Goal: Task Accomplishment & Management: Complete application form

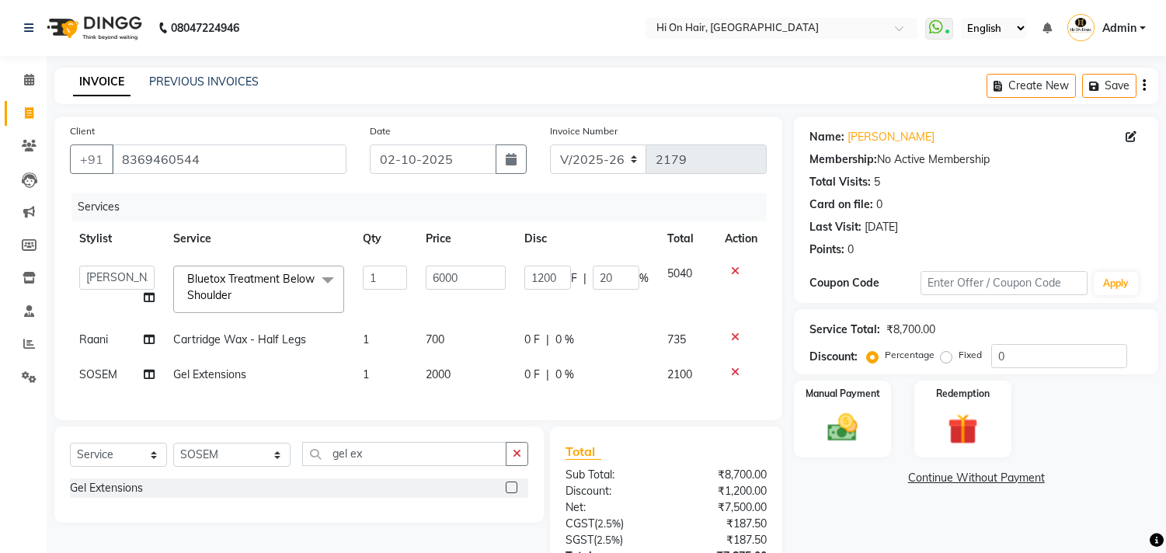
select select "535"
select select "48732"
select select "service"
select select "26438"
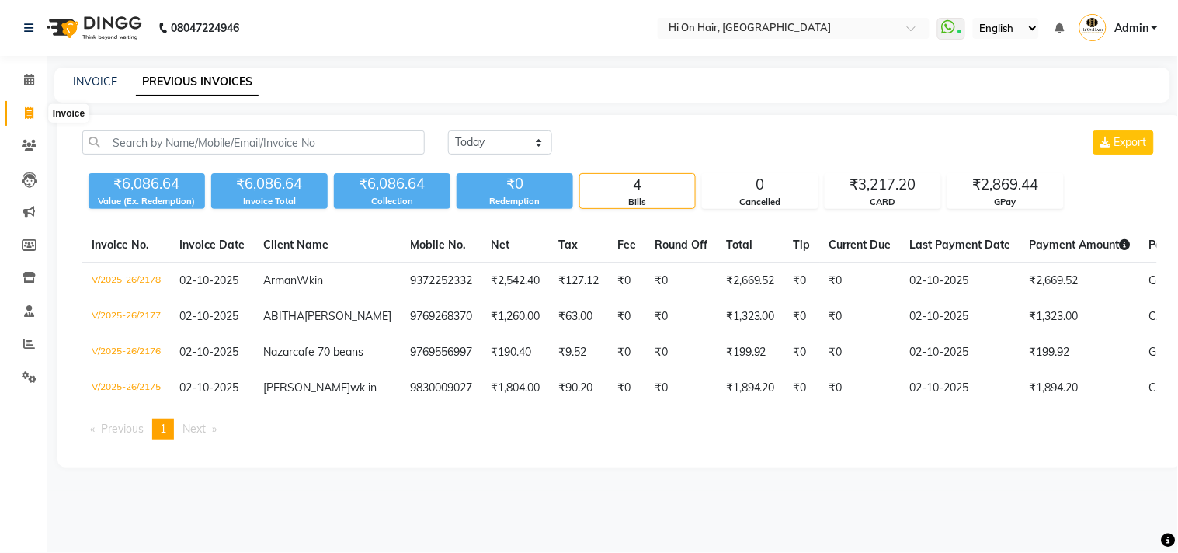
click at [32, 117] on icon at bounding box center [29, 113] width 9 height 12
select select "535"
select select "service"
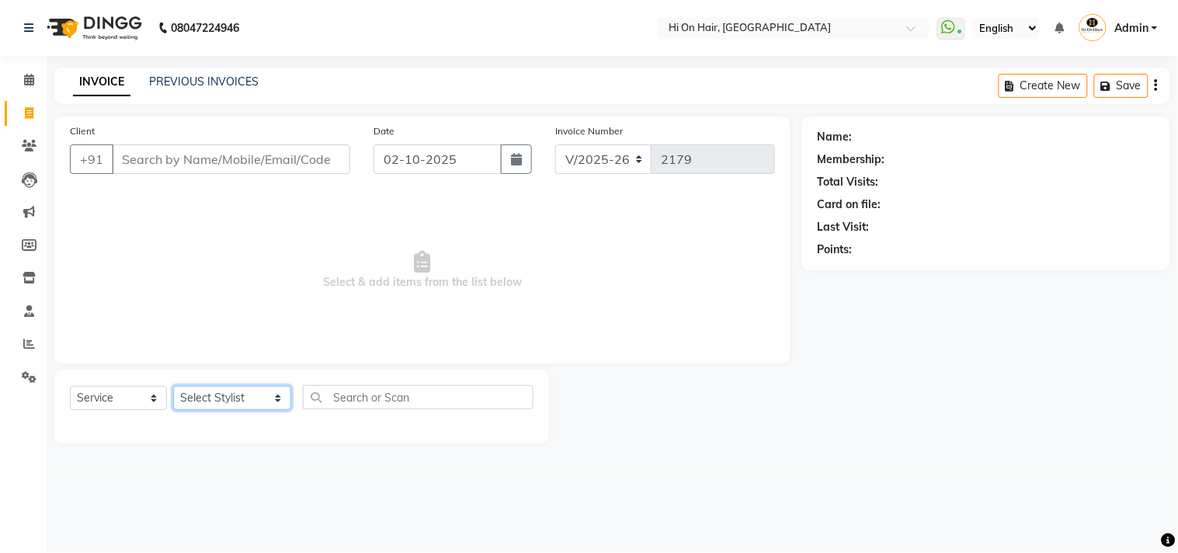
click at [239, 408] on select "Select Stylist [PERSON_NAME] [PERSON_NAME] Hi On Hair MAKYOPHI [PERSON_NAME] [P…" at bounding box center [232, 398] width 118 height 24
select select "26438"
click at [173, 387] on select "Select Stylist [PERSON_NAME] [PERSON_NAME] Hi On Hair MAKYOPHI [PERSON_NAME] [P…" at bounding box center [232, 398] width 118 height 24
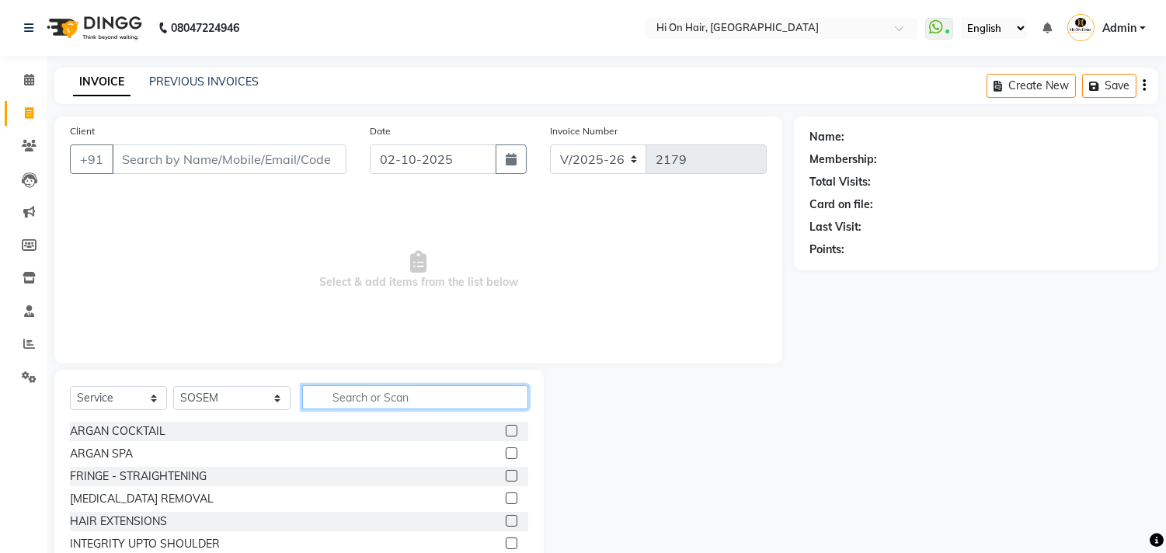
click at [345, 405] on input "text" at bounding box center [415, 397] width 226 height 24
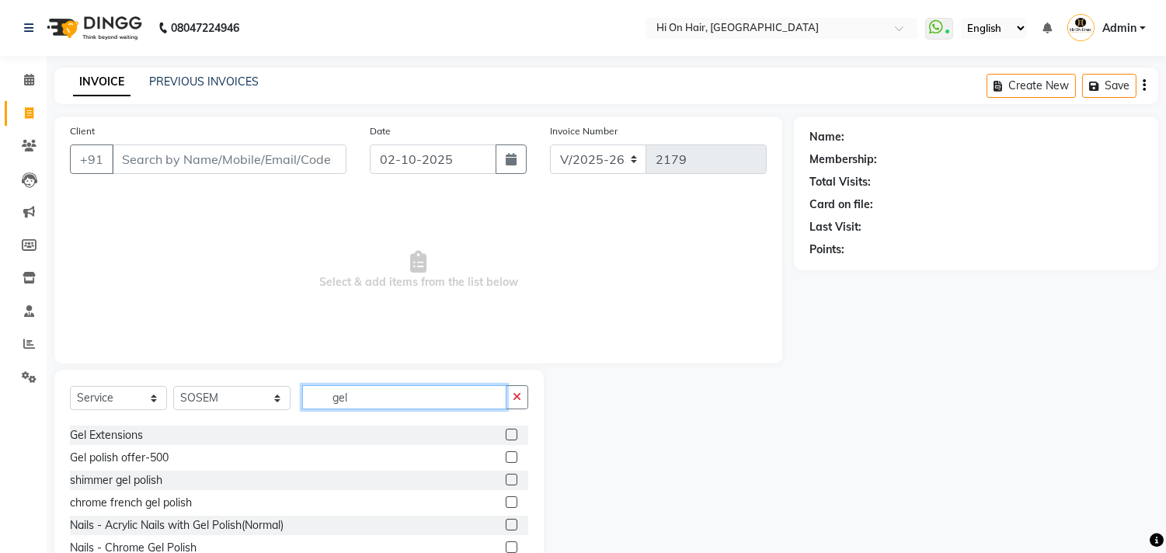
type input "gel"
click at [506, 432] on label at bounding box center [512, 435] width 12 height 12
click at [506, 432] on input "checkbox" at bounding box center [511, 435] width 10 height 10
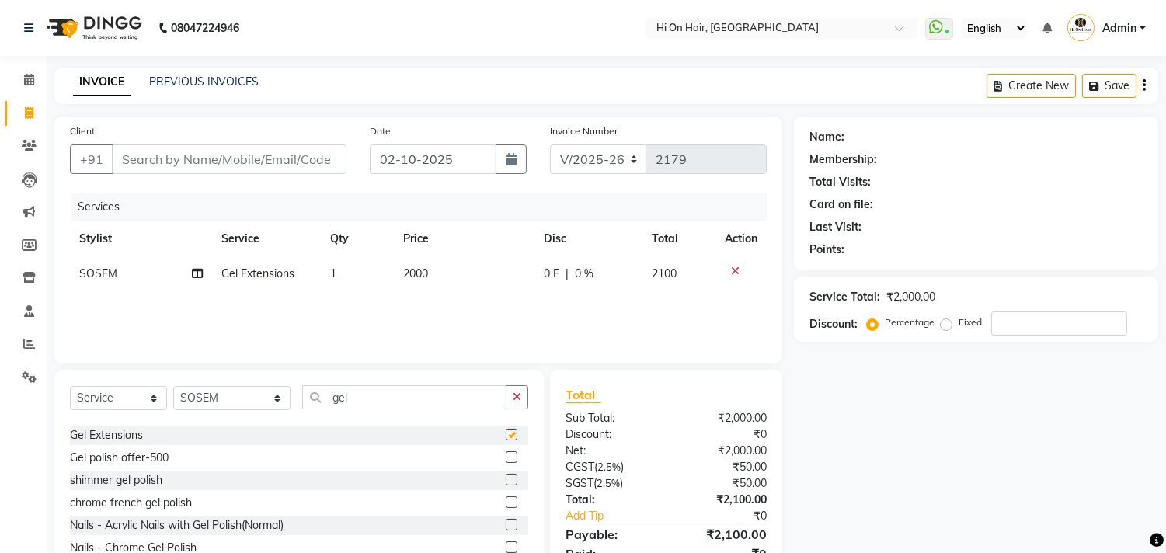
checkbox input "false"
drag, startPoint x: 448, startPoint y: 282, endPoint x: 383, endPoint y: 282, distance: 65.2
click at [383, 282] on tr "SOSEM Gel Extensions 1 2000 0 F | 0 % 2100" at bounding box center [418, 273] width 697 height 35
drag, startPoint x: 351, startPoint y: 398, endPoint x: 182, endPoint y: 457, distance: 179.1
click at [217, 412] on div "Select Service Product Membership Package Voucher Prepaid Gift Card Select Styl…" at bounding box center [299, 403] width 458 height 37
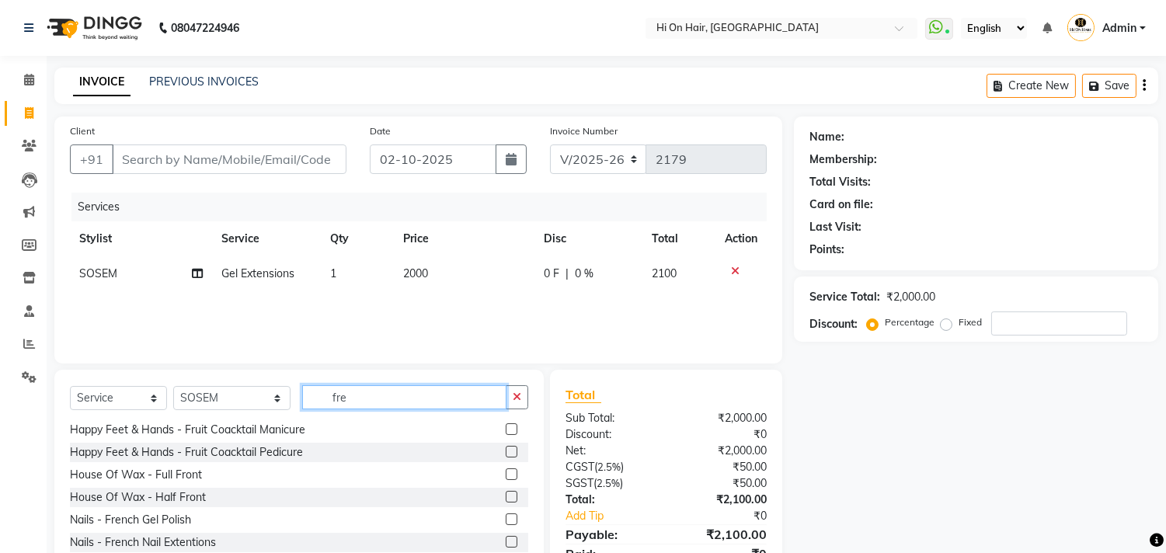
scroll to position [0, 0]
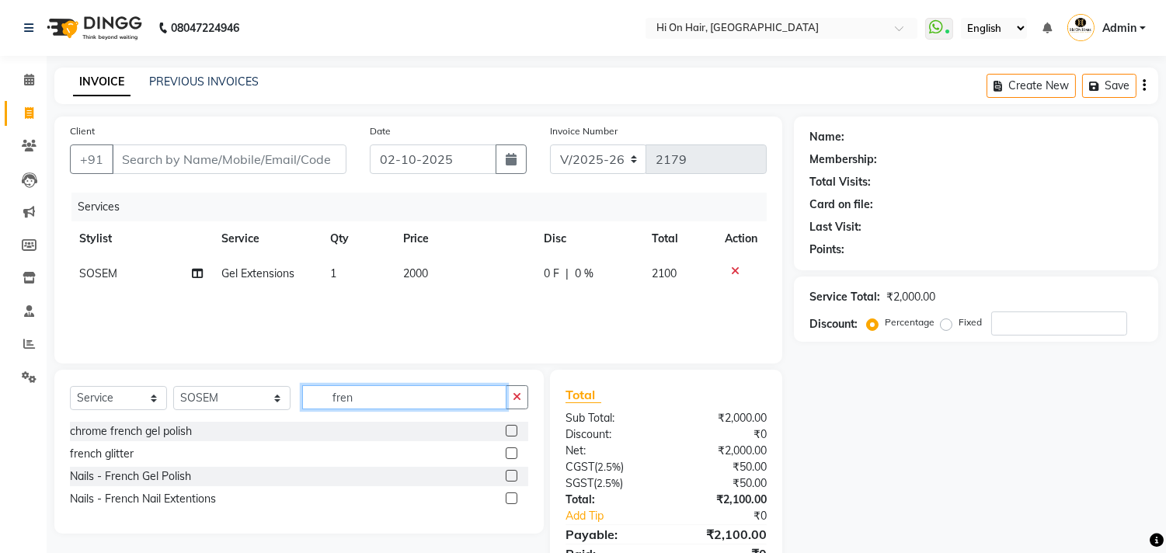
type input "fren"
click at [510, 454] on label at bounding box center [512, 453] width 12 height 12
click at [510, 454] on input "checkbox" at bounding box center [511, 454] width 10 height 10
checkbox input "false"
click at [428, 262] on td "2000" at bounding box center [464, 273] width 141 height 35
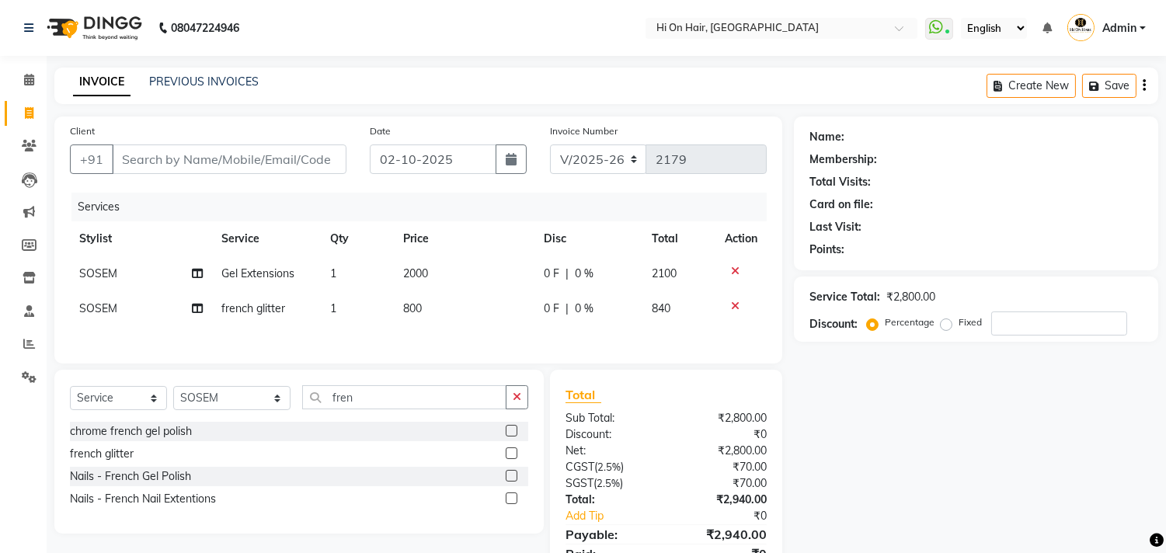
select select "26438"
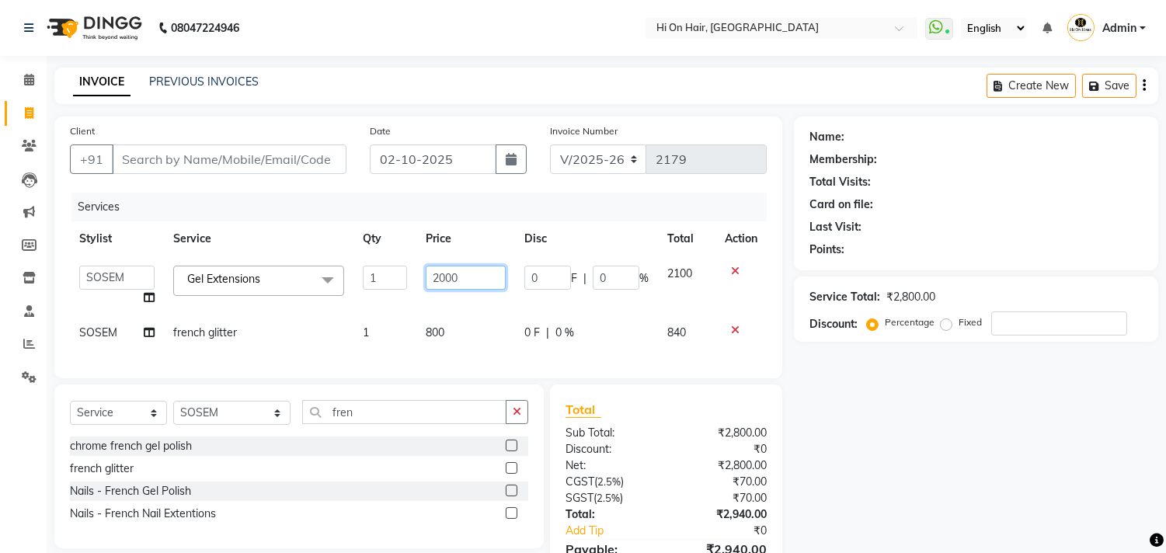
drag, startPoint x: 469, startPoint y: 278, endPoint x: 409, endPoint y: 275, distance: 60.7
click at [409, 275] on tr "[PERSON_NAME] [PERSON_NAME] Hi On Hair MAKYOPHI [PERSON_NAME] [PERSON_NAME] Raa…" at bounding box center [418, 285] width 697 height 59
type input "1520"
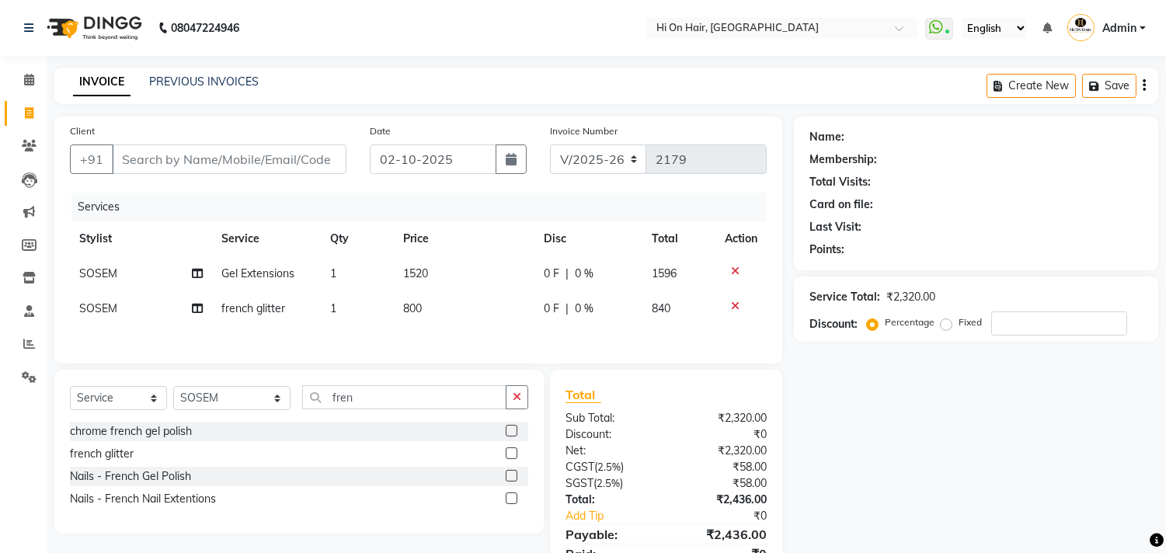
click at [416, 301] on tbody "SOSEM Gel Extensions 1 1520 0 F | 0 % 1596 SOSEM [DEMOGRAPHIC_DATA] glitter 1 8…" at bounding box center [418, 291] width 697 height 70
click at [579, 294] on td "0 F | 0 %" at bounding box center [588, 308] width 108 height 35
select select "26438"
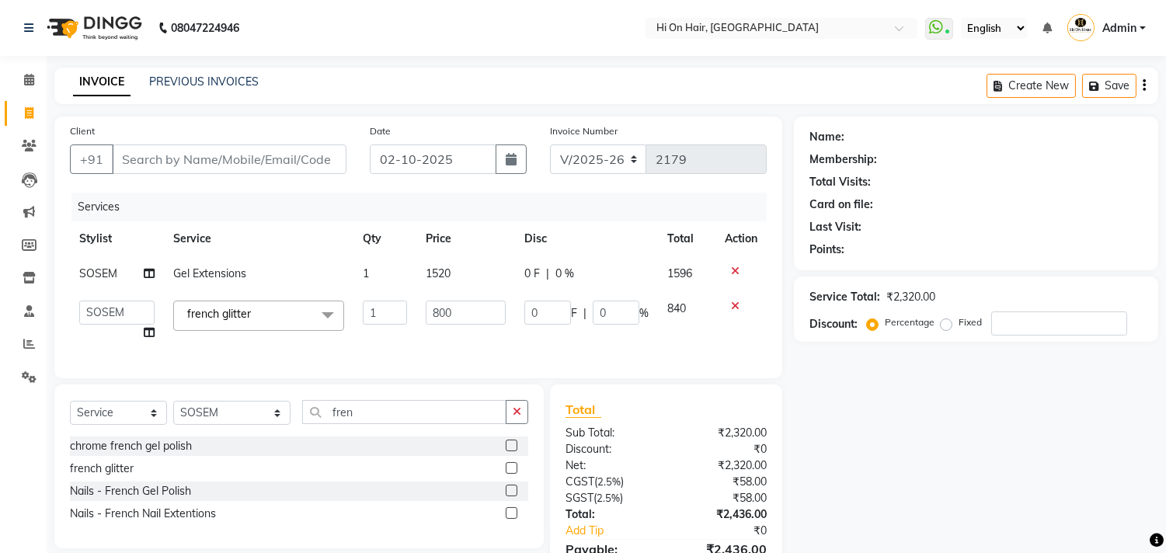
click at [496, 285] on td "1520" at bounding box center [465, 273] width 99 height 35
select select "26438"
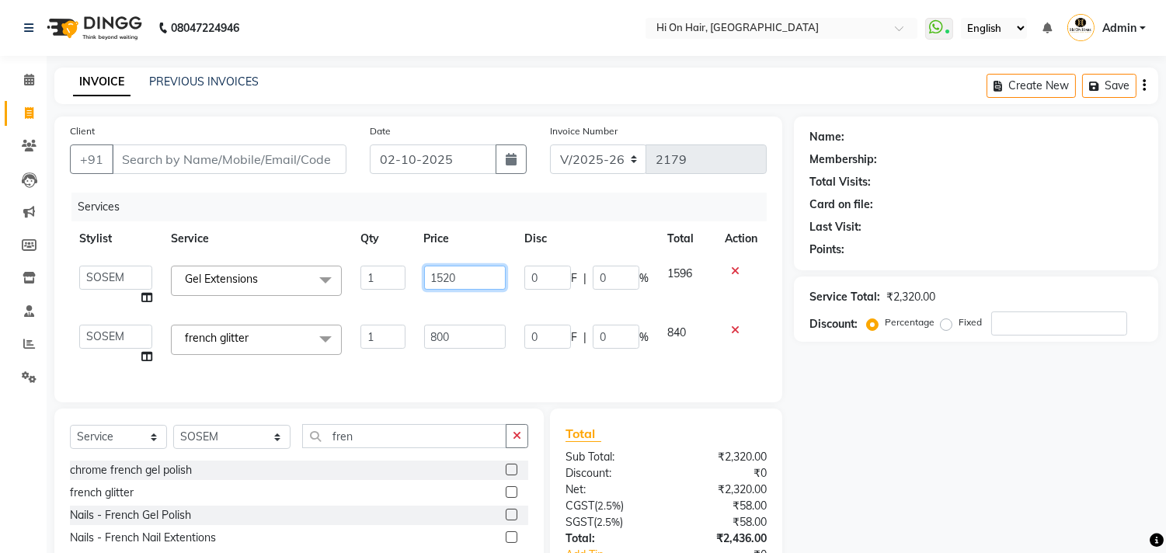
click at [492, 278] on input "1520" at bounding box center [465, 278] width 82 height 24
type input "1500"
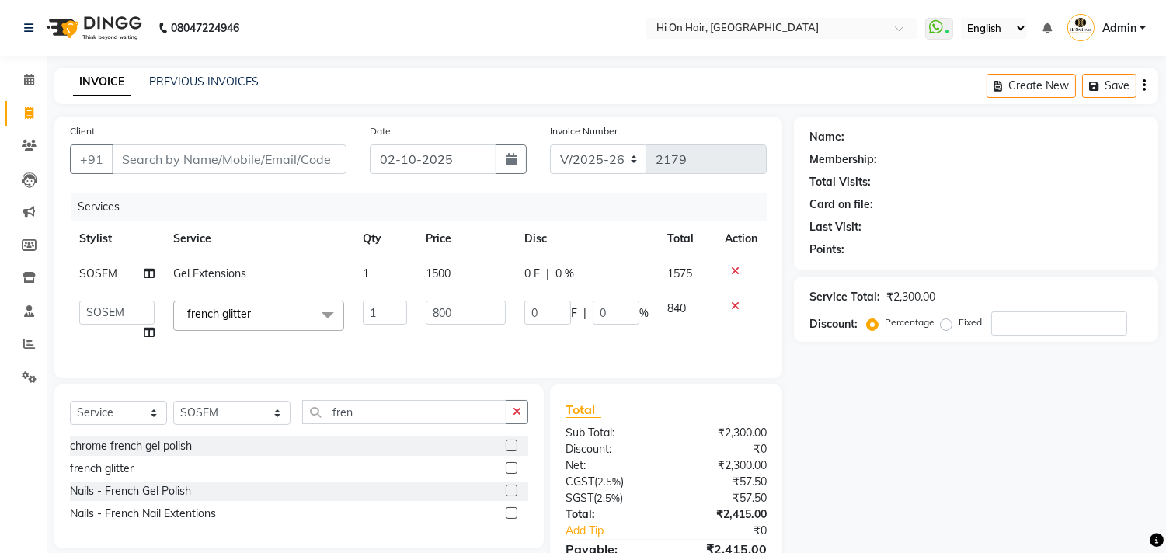
click at [526, 300] on tbody "SOSEM Gel Extensions 1 1500 0 F | 0 % 1575 [PERSON_NAME] [PERSON_NAME] Hi On Ha…" at bounding box center [418, 303] width 697 height 94
click at [515, 287] on td "0 F | 0 %" at bounding box center [586, 273] width 143 height 35
select select "26438"
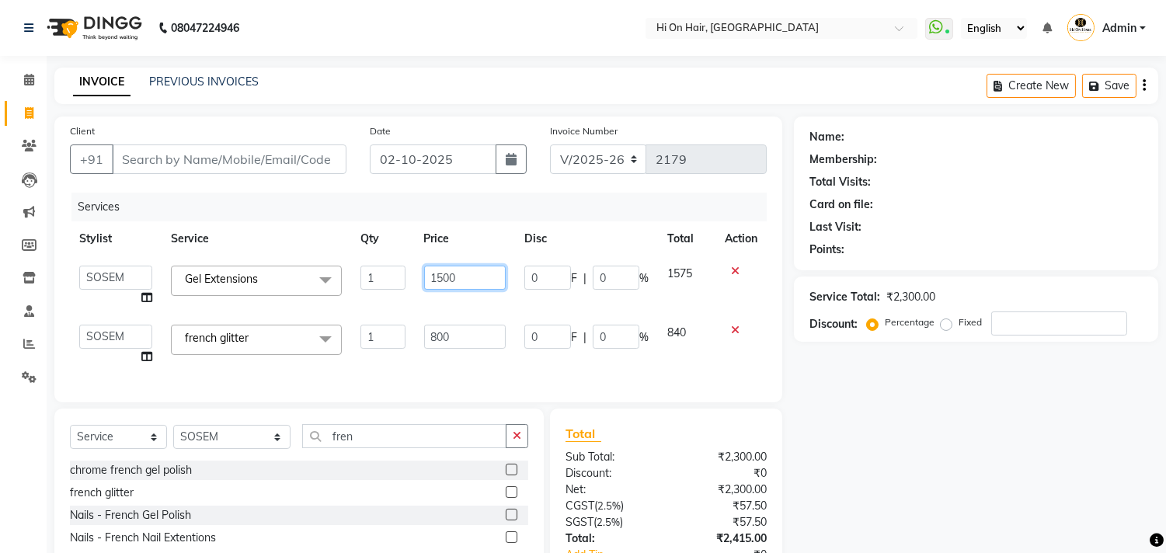
drag, startPoint x: 485, startPoint y: 280, endPoint x: 423, endPoint y: 293, distance: 64.1
click at [423, 293] on td "1500" at bounding box center [465, 285] width 100 height 59
type input "1750"
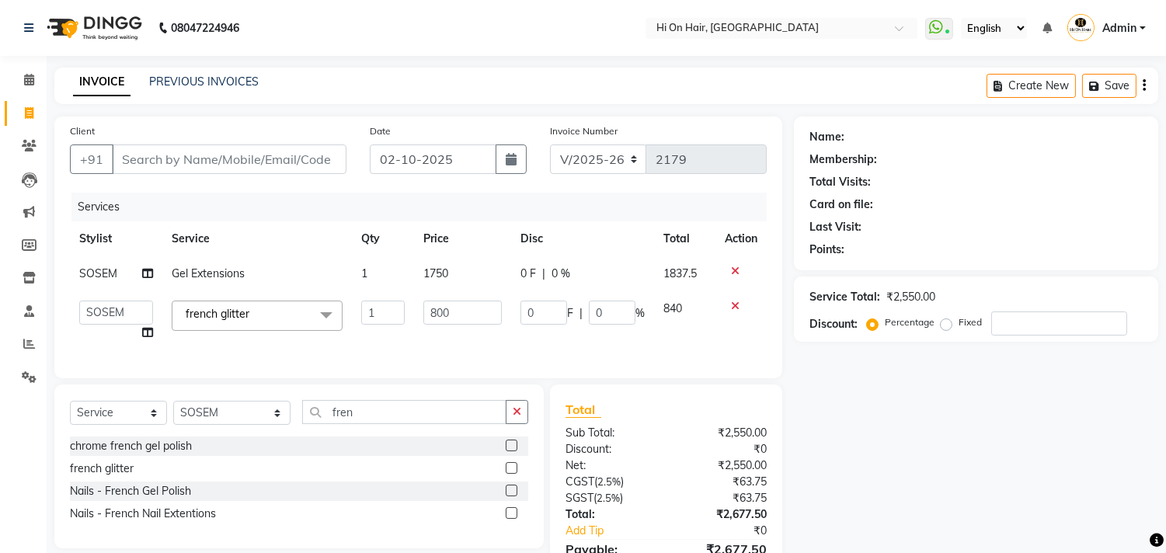
click at [433, 307] on tbody "SOSEM Gel Extensions 1 1750 0 F | 0 % 1837.5 [PERSON_NAME] [PERSON_NAME] Hi On …" at bounding box center [418, 303] width 697 height 94
click at [449, 276] on td "1750" at bounding box center [463, 273] width 98 height 35
select select "26438"
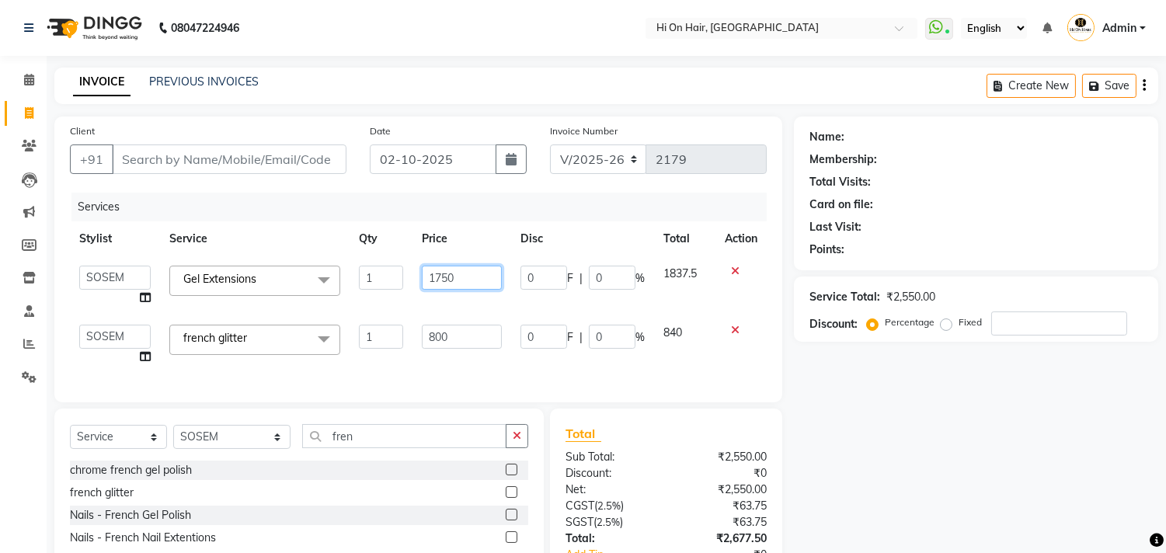
click at [453, 275] on input "1750" at bounding box center [462, 278] width 80 height 24
type input "1700"
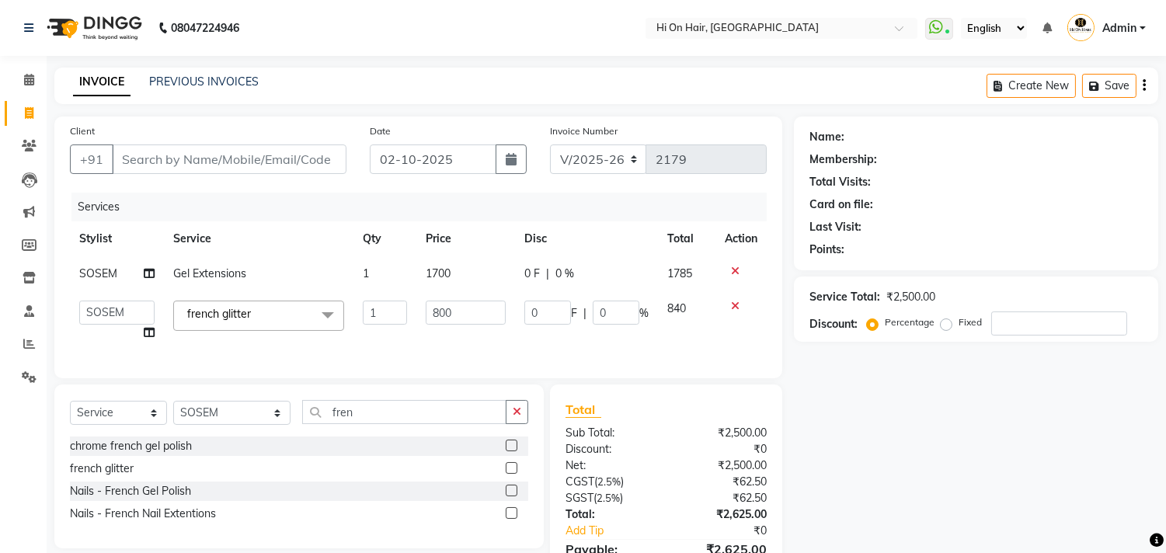
click at [468, 305] on tbody "SOSEM Gel Extensions 1 1700 0 F | 0 % 1785 [PERSON_NAME] [PERSON_NAME] Hi On Ha…" at bounding box center [418, 303] width 697 height 94
click at [467, 280] on td "1700" at bounding box center [465, 273] width 99 height 35
select select "26438"
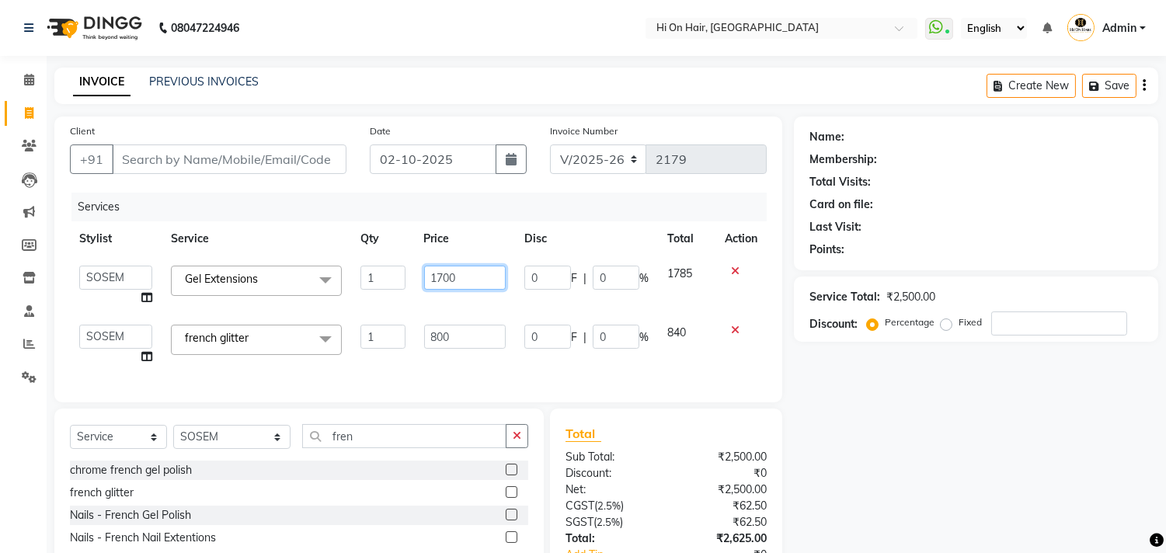
click at [472, 277] on input "1700" at bounding box center [465, 278] width 82 height 24
type input "1750"
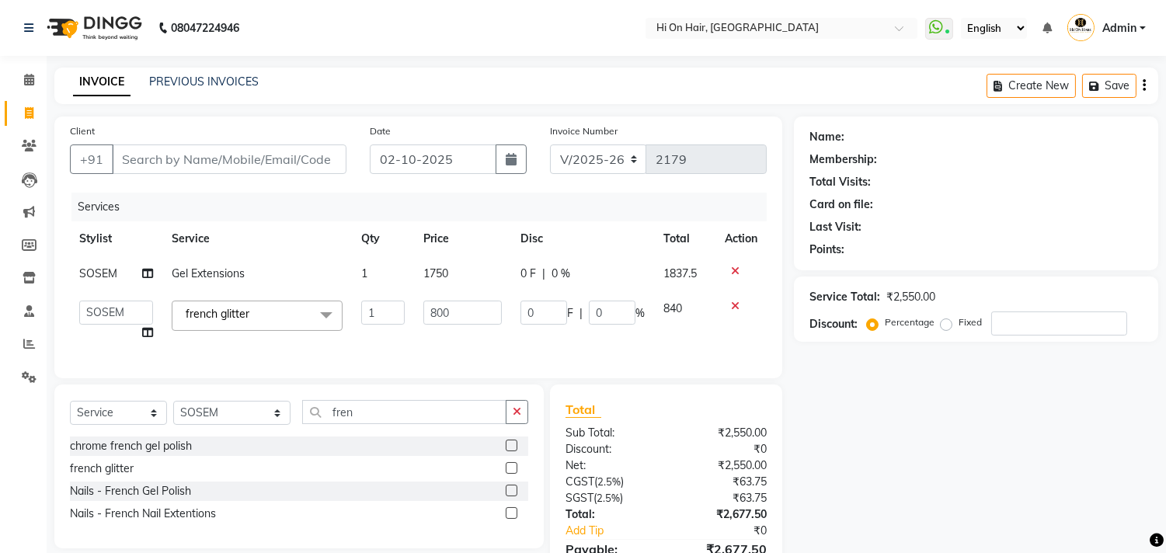
click at [475, 297] on tbody "SOSEM Gel Extensions 1 1750 0 F | 0 % 1837.5 [PERSON_NAME] [PERSON_NAME] Hi On …" at bounding box center [418, 303] width 697 height 94
click at [472, 280] on td "1750" at bounding box center [463, 273] width 98 height 35
select select "26438"
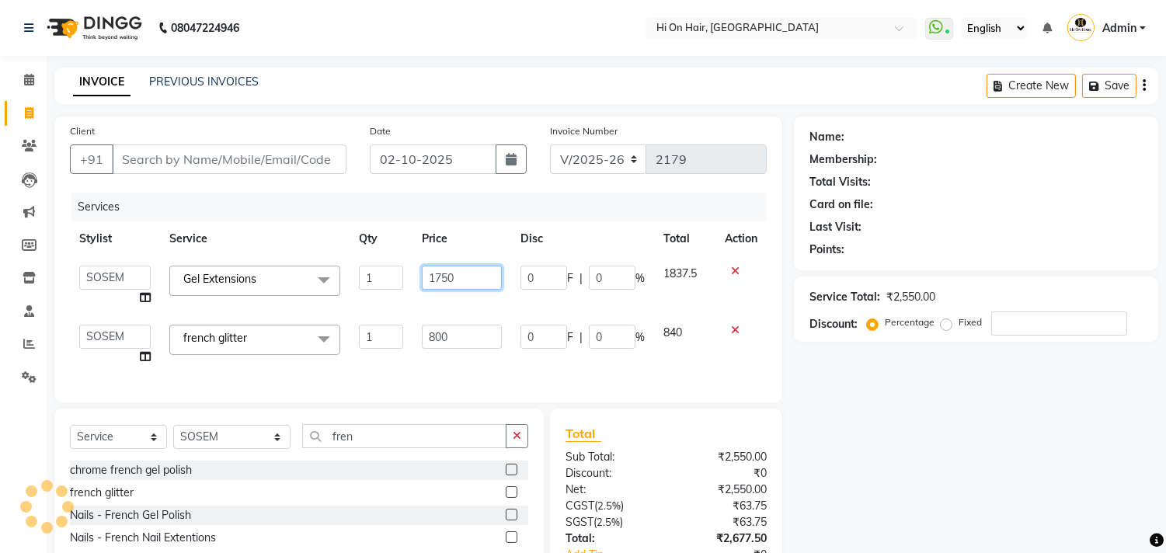
click at [472, 280] on input "1750" at bounding box center [462, 278] width 80 height 24
type input "1705"
click at [478, 304] on tbody "[PERSON_NAME] [PERSON_NAME] Hi On Hair MAKYOPHI [PERSON_NAME] [PERSON_NAME] Raa…" at bounding box center [418, 315] width 697 height 118
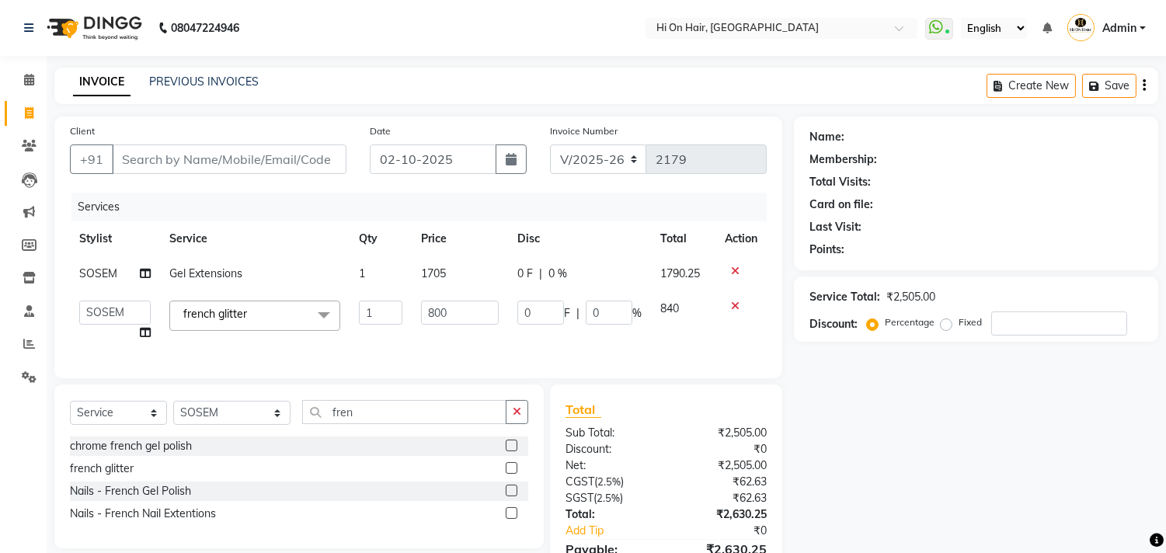
click at [470, 291] on td "800" at bounding box center [460, 320] width 96 height 59
click at [468, 280] on td "1705" at bounding box center [460, 273] width 96 height 35
select select "26438"
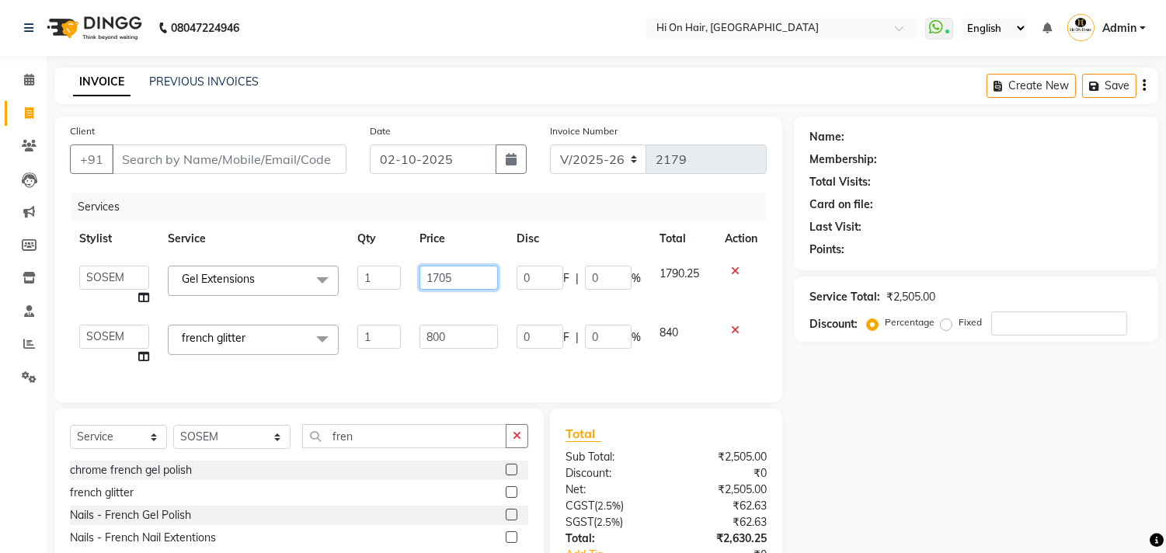
click at [471, 275] on input "1705" at bounding box center [458, 278] width 78 height 24
type input "1710"
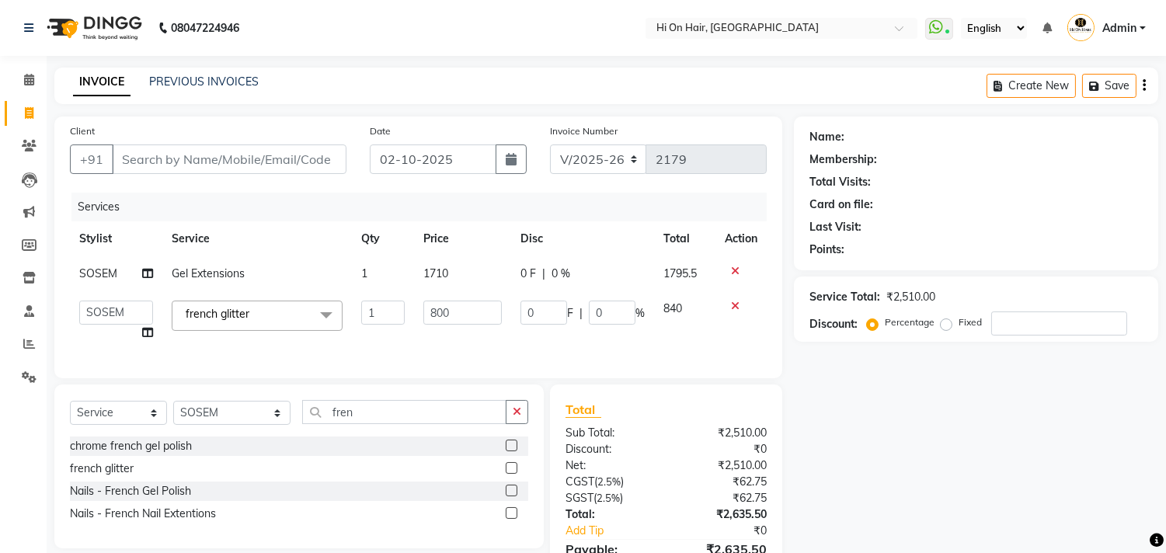
click at [500, 307] on tbody "SOSEM Gel Extensions 1 1710 0 F | 0 % 1795.5 [PERSON_NAME] [PERSON_NAME] Hi On …" at bounding box center [418, 303] width 697 height 94
click at [475, 283] on td "1710" at bounding box center [463, 273] width 98 height 35
select select "26438"
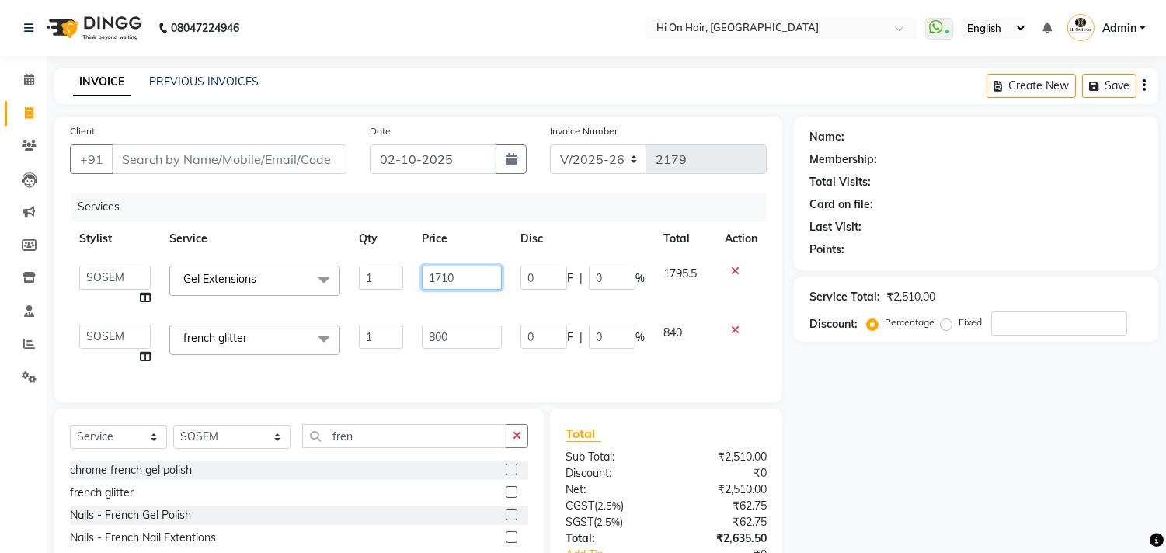
click at [475, 281] on input "1710" at bounding box center [462, 278] width 80 height 24
type input "1715"
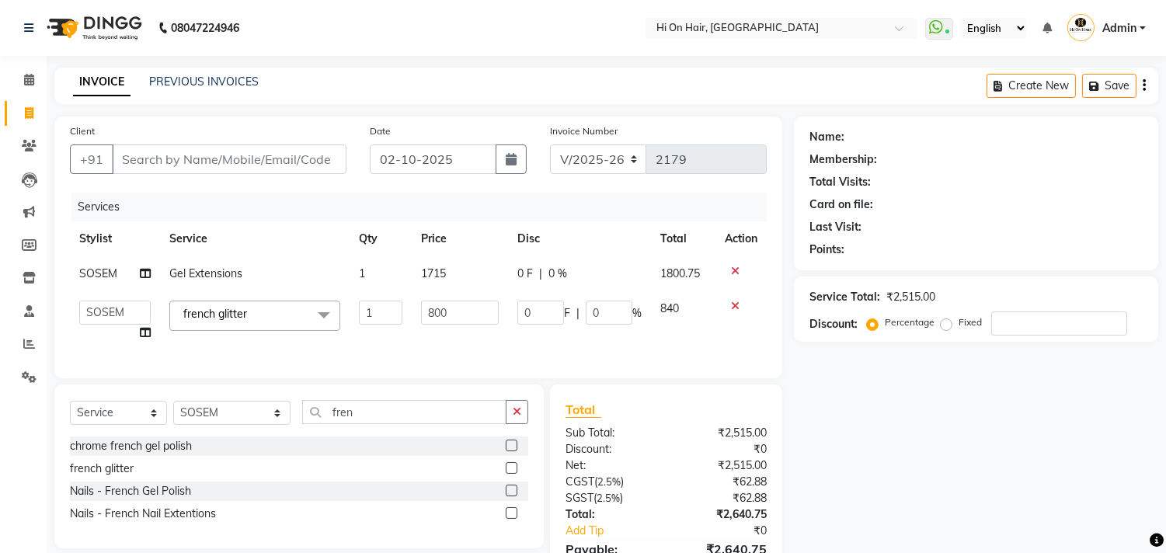
click at [499, 252] on th "Price" at bounding box center [460, 238] width 96 height 35
click at [545, 353] on div "Services Stylist Service Qty Price Disc Total Action SOSEM Gel Extensions 1 171…" at bounding box center [418, 278] width 697 height 170
click at [522, 332] on td "0 F | 0 %" at bounding box center [579, 320] width 143 height 59
drag, startPoint x: 459, startPoint y: 317, endPoint x: 410, endPoint y: 322, distance: 49.2
click at [412, 322] on td "800" at bounding box center [460, 320] width 96 height 59
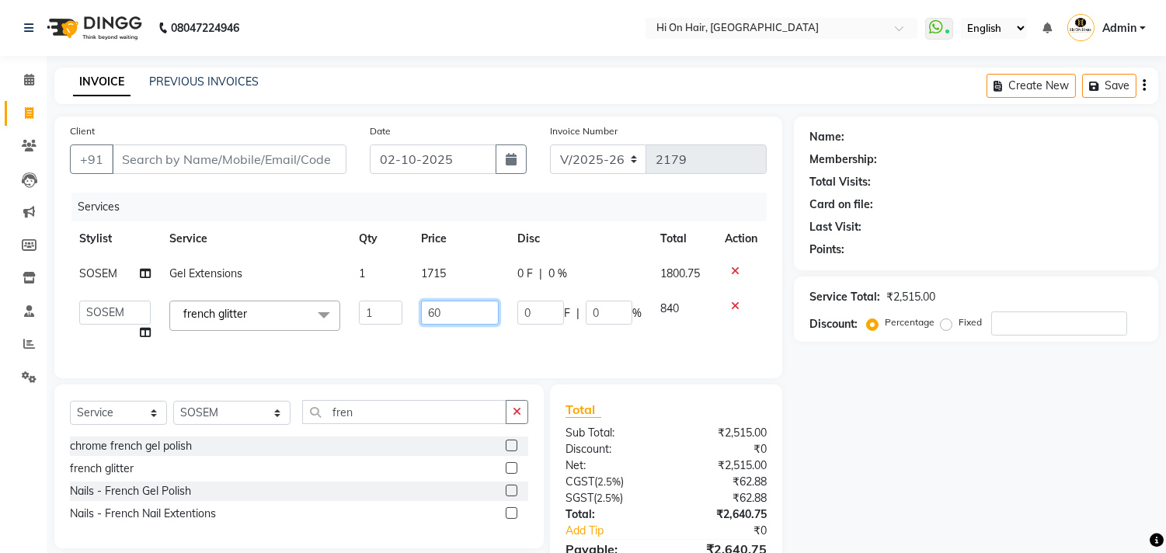
type input "600"
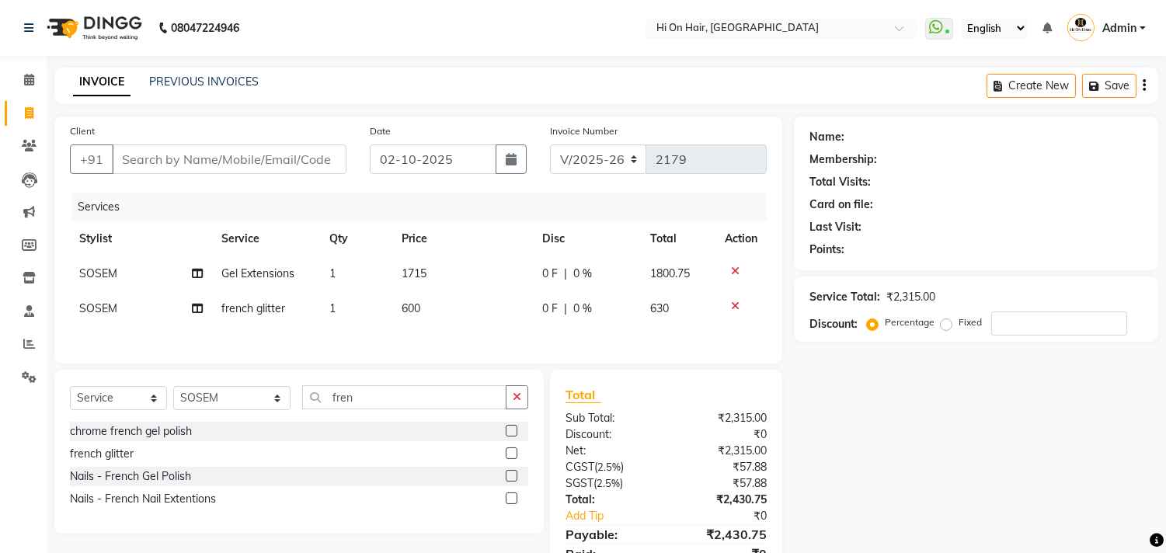
click at [420, 338] on div "Services Stylist Service Qty Price Disc Total Action SOSEM Gel Extensions 1 171…" at bounding box center [418, 270] width 697 height 155
click at [445, 323] on td "600" at bounding box center [463, 308] width 141 height 35
select select "26438"
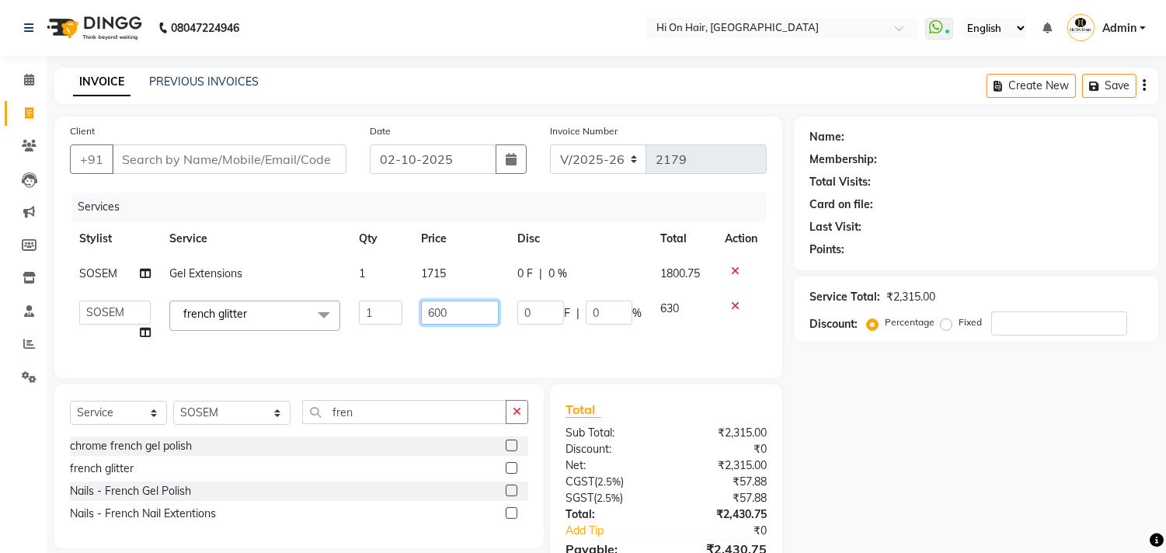
drag, startPoint x: 457, startPoint y: 317, endPoint x: 420, endPoint y: 317, distance: 36.5
click at [421, 317] on input "600" at bounding box center [460, 313] width 78 height 24
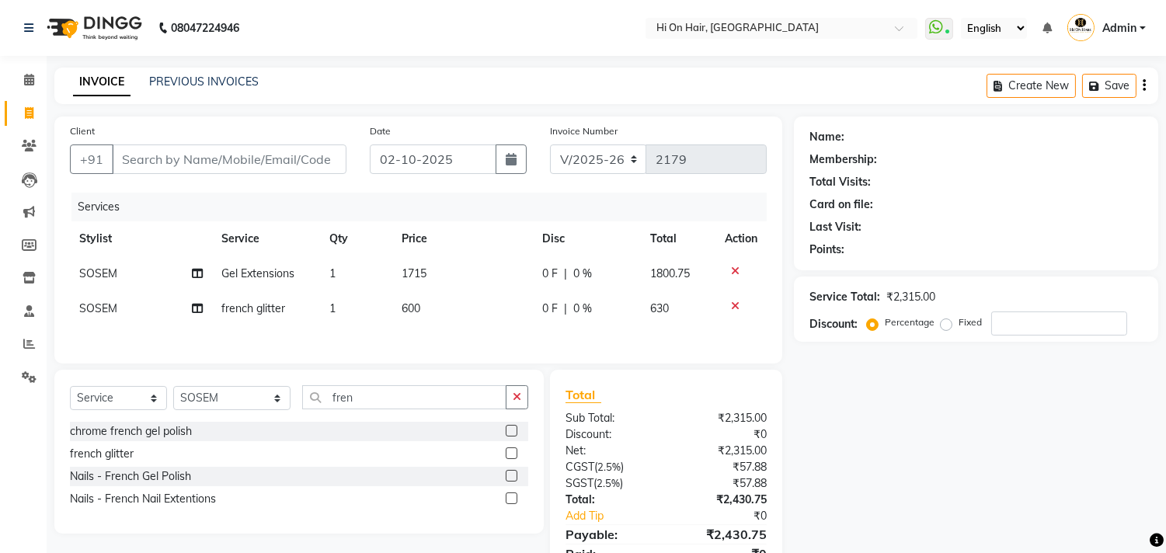
click at [492, 331] on div "Services Stylist Service Qty Price Disc Total Action SOSEM Gel Extensions 1 171…" at bounding box center [418, 270] width 697 height 155
click at [494, 308] on td "600" at bounding box center [463, 308] width 141 height 35
select select "26438"
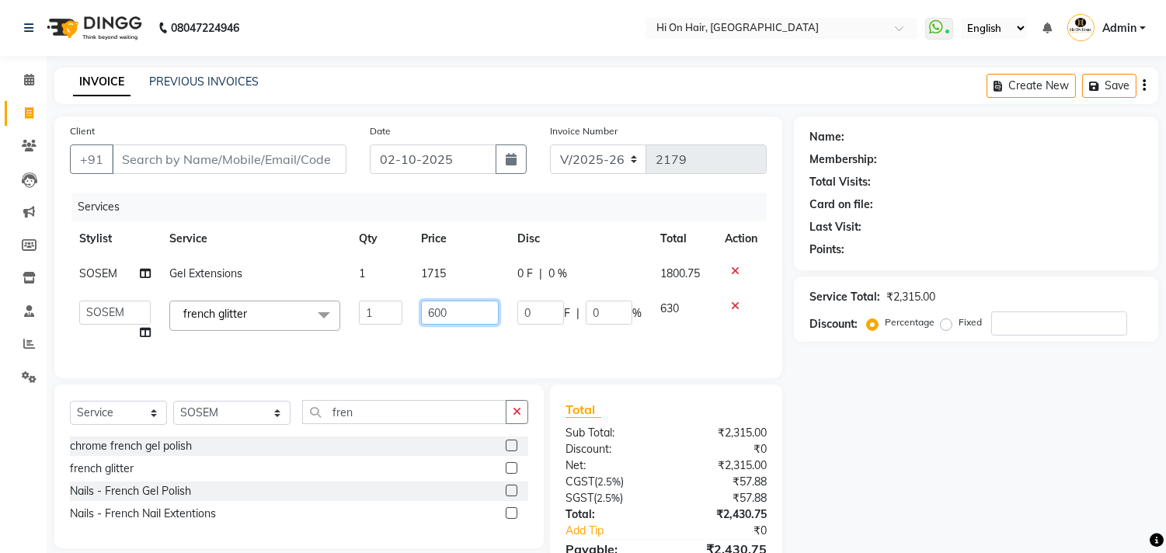
drag, startPoint x: 463, startPoint y: 312, endPoint x: 417, endPoint y: 320, distance: 46.5
click at [417, 320] on td "600" at bounding box center [460, 320] width 96 height 59
type input "500"
click at [365, 344] on div "Services Stylist Service Qty Price Disc Total Action SOSEM Gel Extensions 1 171…" at bounding box center [418, 278] width 697 height 170
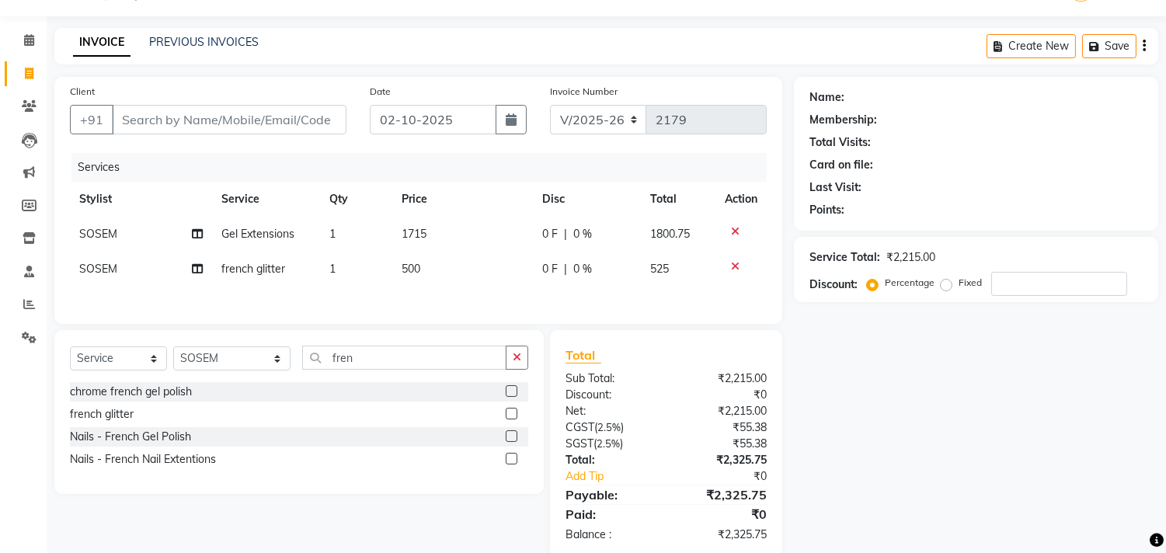
scroll to position [71, 0]
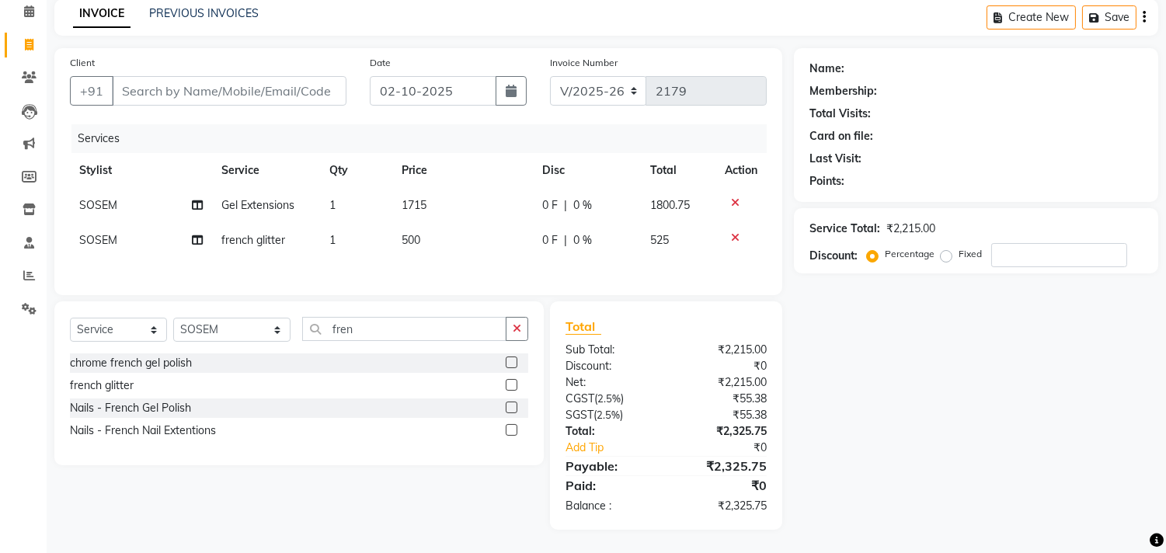
click at [446, 223] on td "500" at bounding box center [463, 240] width 141 height 35
select select "26438"
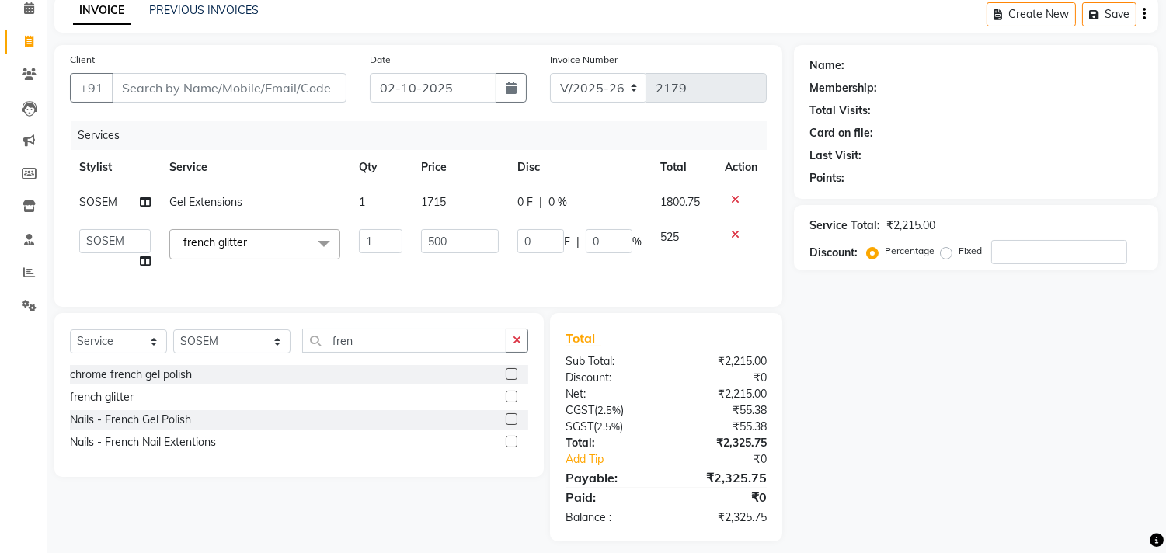
click at [736, 231] on icon at bounding box center [735, 234] width 9 height 11
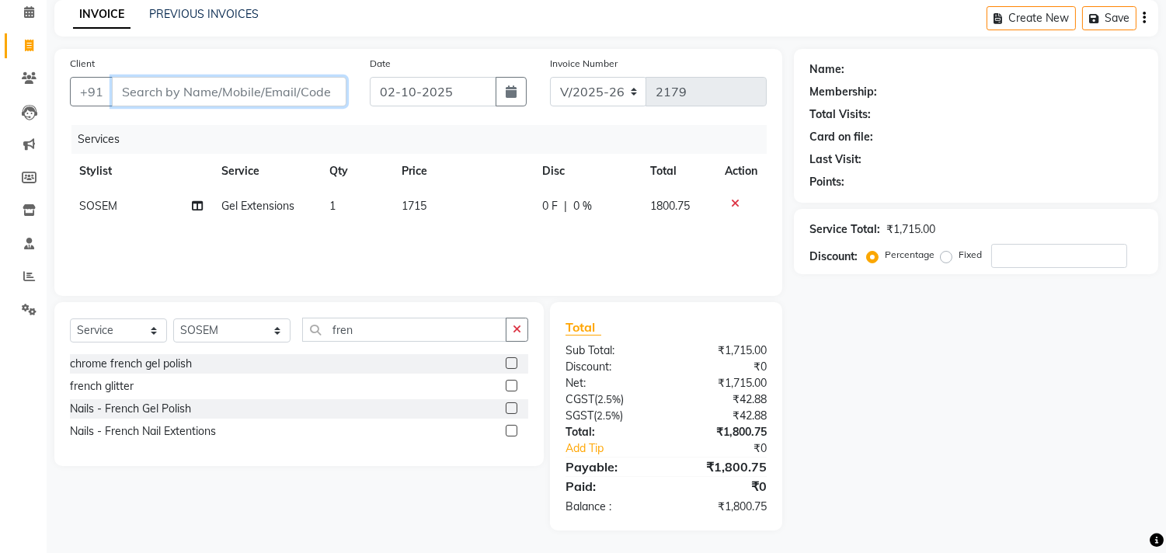
click at [231, 85] on input "Client" at bounding box center [229, 92] width 235 height 30
type input "k"
type input "0"
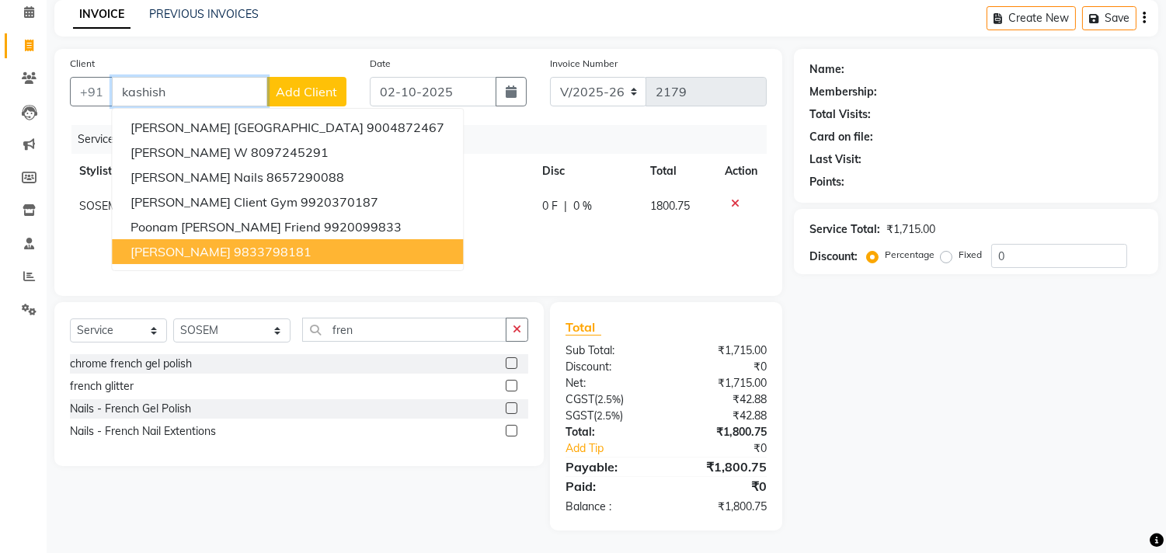
click at [292, 252] on ngb-highlight "9833798181" at bounding box center [273, 252] width 78 height 16
type input "9833798181"
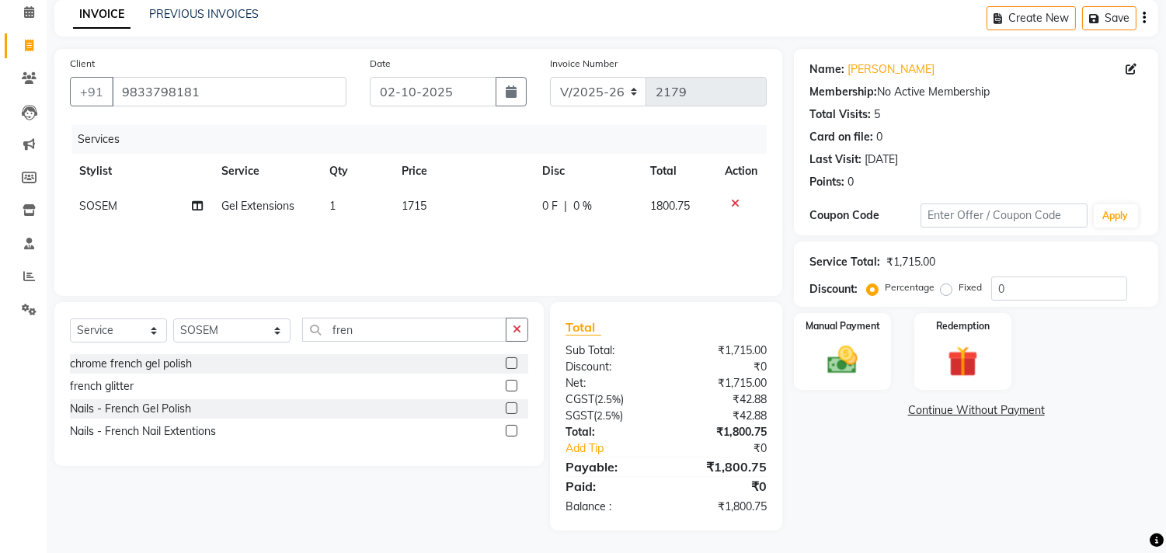
click at [731, 199] on icon at bounding box center [735, 203] width 9 height 11
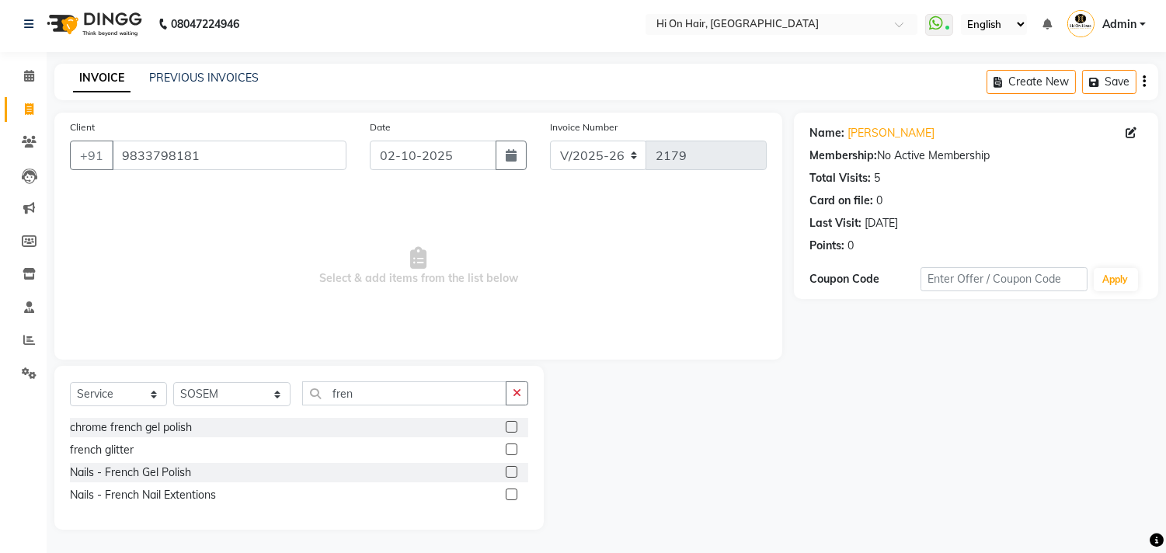
scroll to position [4, 0]
drag, startPoint x: 429, startPoint y: 382, endPoint x: 294, endPoint y: 396, distance: 135.9
click at [302, 396] on input "fren" at bounding box center [404, 393] width 204 height 24
click at [183, 398] on select "Select Stylist [PERSON_NAME] [PERSON_NAME] Hi On Hair MAKYOPHI [PERSON_NAME] [P…" at bounding box center [231, 394] width 117 height 24
select select "20990"
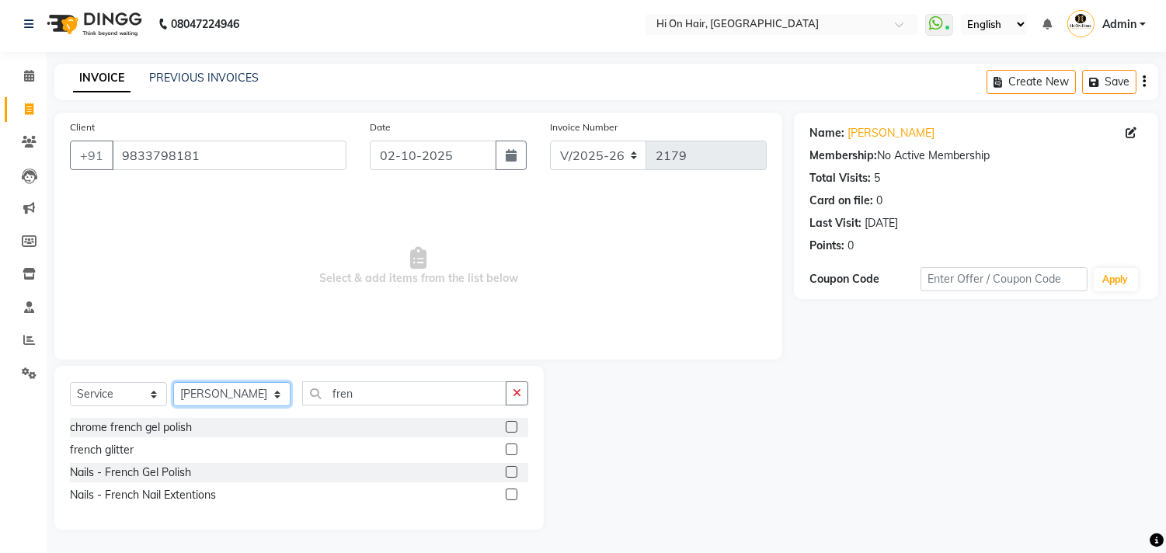
click at [173, 382] on select "Select Stylist [PERSON_NAME] [PERSON_NAME] Hi On Hair MAKYOPHI [PERSON_NAME] [P…" at bounding box center [231, 394] width 117 height 24
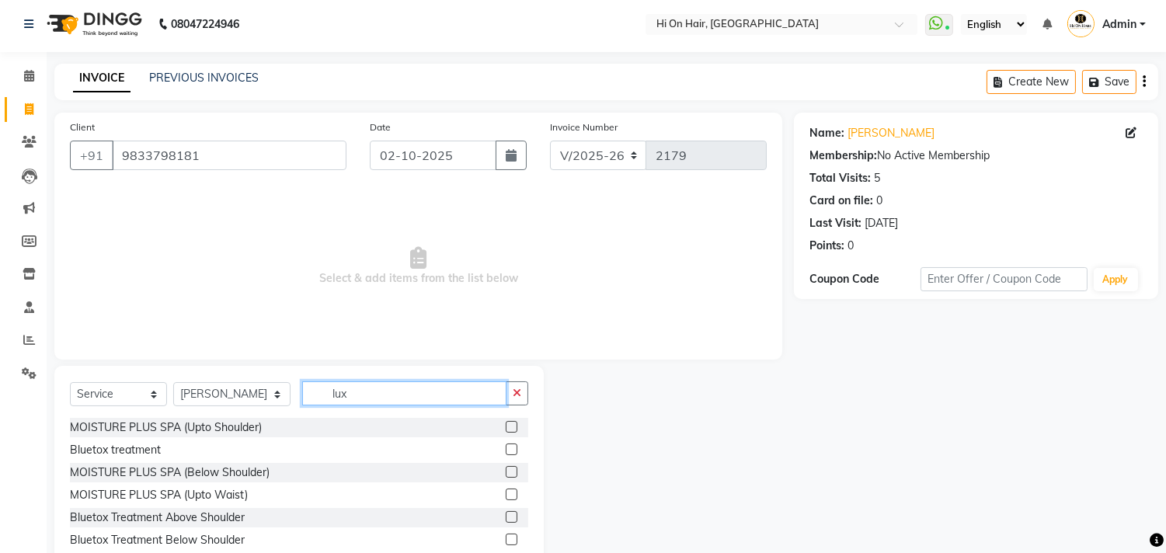
scroll to position [0, 0]
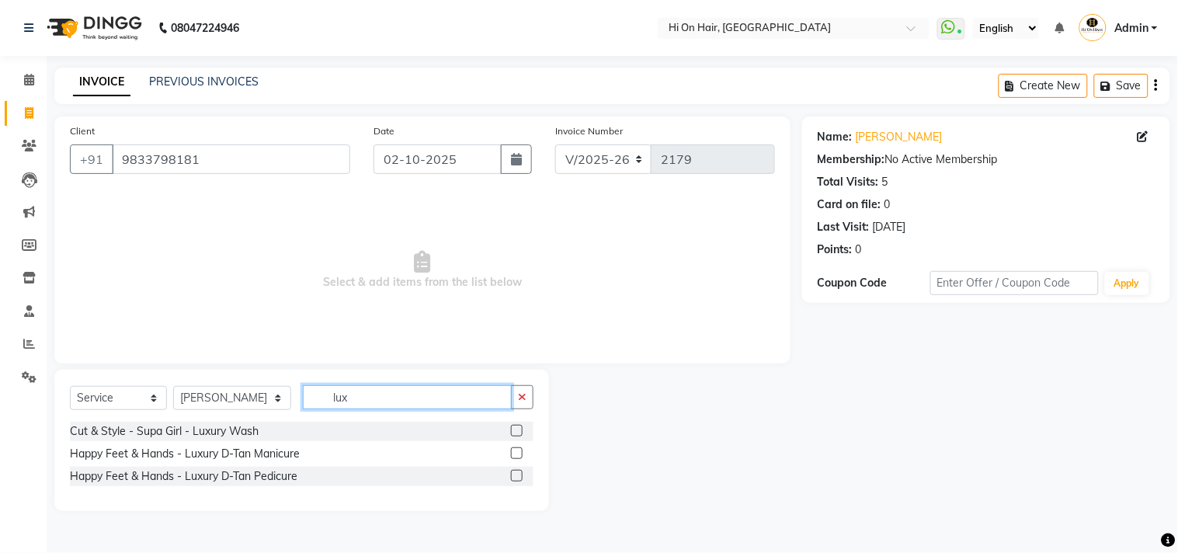
type input "lux"
click at [516, 427] on label at bounding box center [517, 431] width 12 height 12
click at [516, 427] on input "checkbox" at bounding box center [516, 431] width 10 height 10
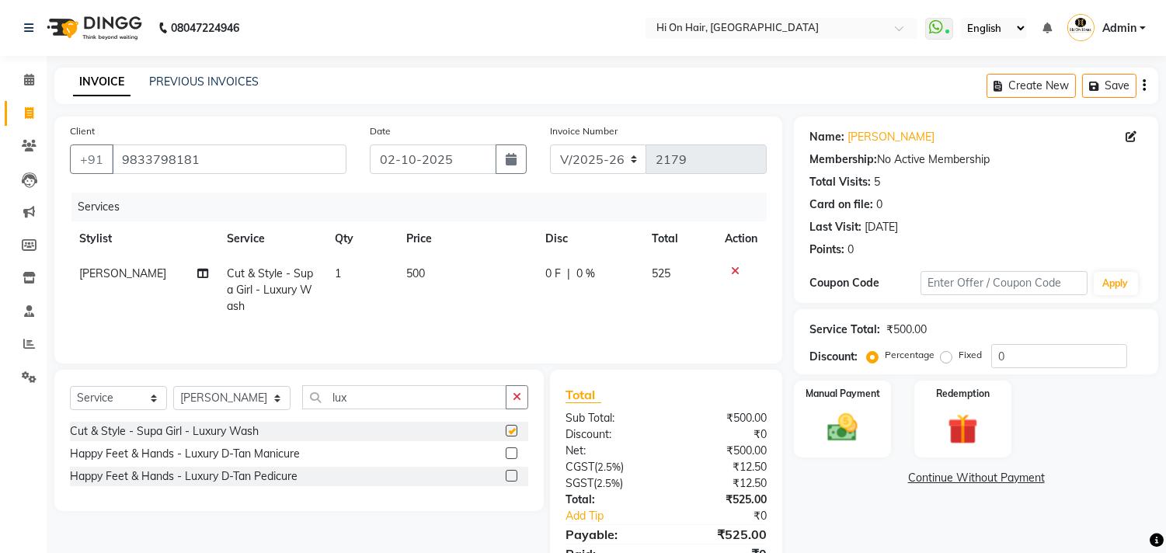
checkbox input "false"
drag, startPoint x: 358, startPoint y: 401, endPoint x: 249, endPoint y: 420, distance: 111.2
click at [249, 420] on div "Select Service Product Membership Package Voucher Prepaid Gift Card Select Styl…" at bounding box center [299, 403] width 458 height 37
click at [241, 400] on select "Select Stylist [PERSON_NAME] [PERSON_NAME] Hi On Hair MAKYOPHI [PERSON_NAME] [P…" at bounding box center [231, 398] width 117 height 24
select select "6883"
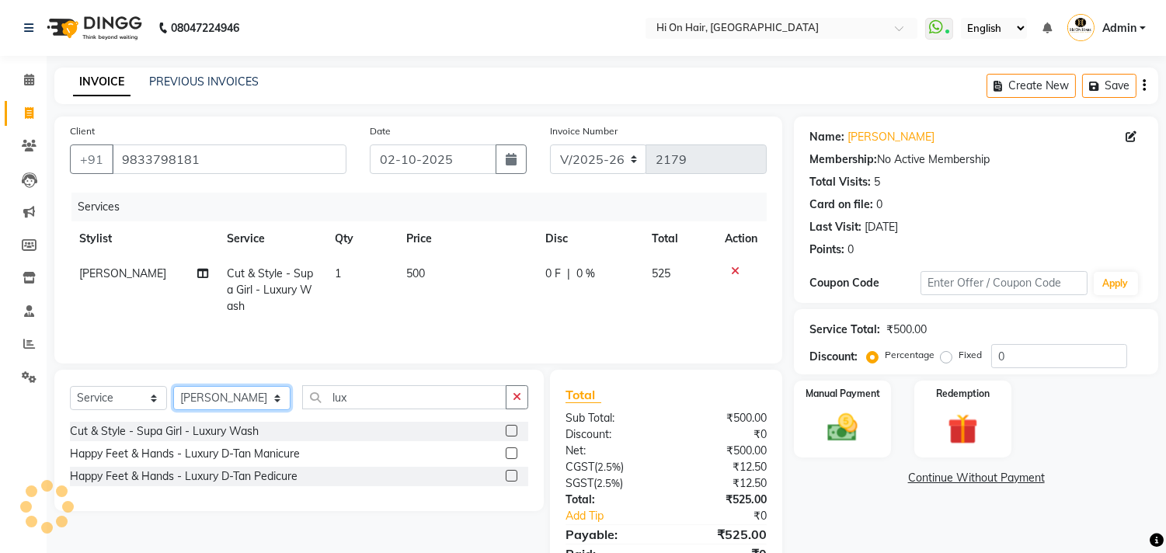
click at [173, 388] on select "Select Stylist [PERSON_NAME] [PERSON_NAME] Hi On Hair MAKYOPHI [PERSON_NAME] [P…" at bounding box center [231, 398] width 117 height 24
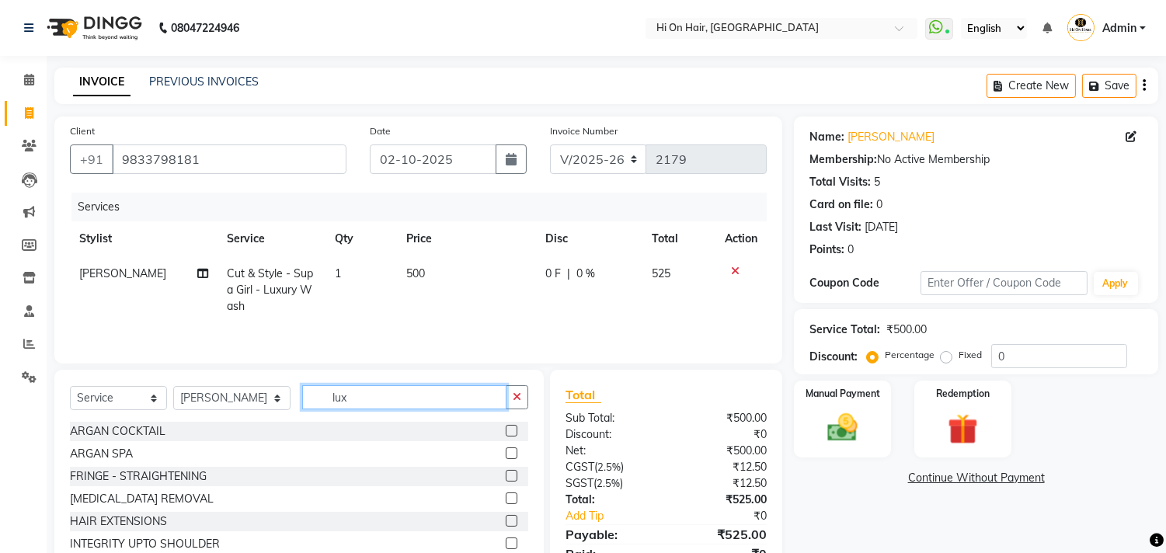
click at [343, 404] on input "lux" at bounding box center [404, 397] width 204 height 24
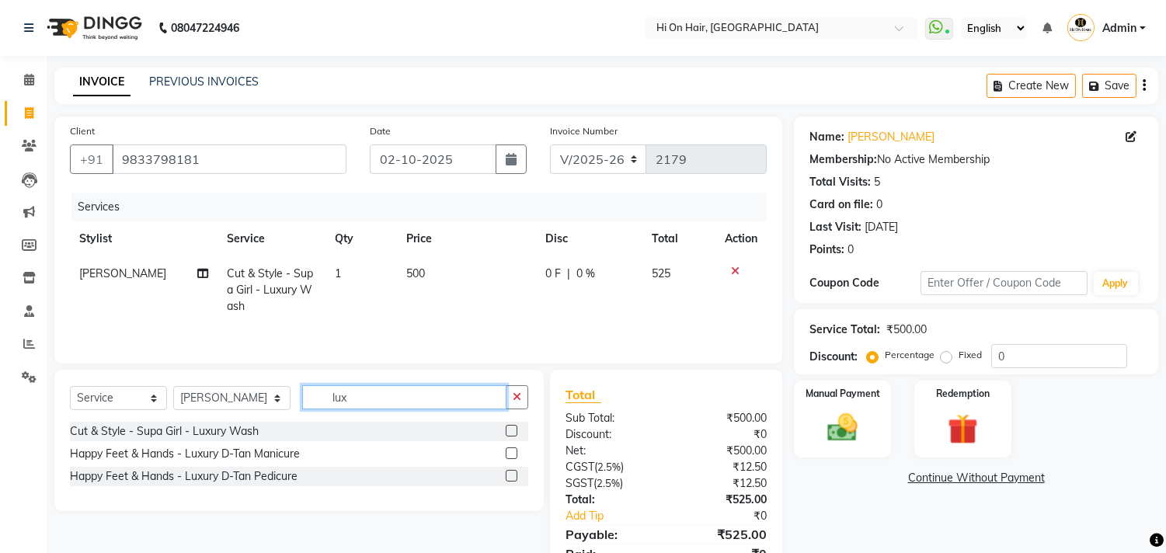
type input "lux"
click at [506, 428] on label at bounding box center [512, 431] width 12 height 12
click at [506, 428] on input "checkbox" at bounding box center [511, 431] width 10 height 10
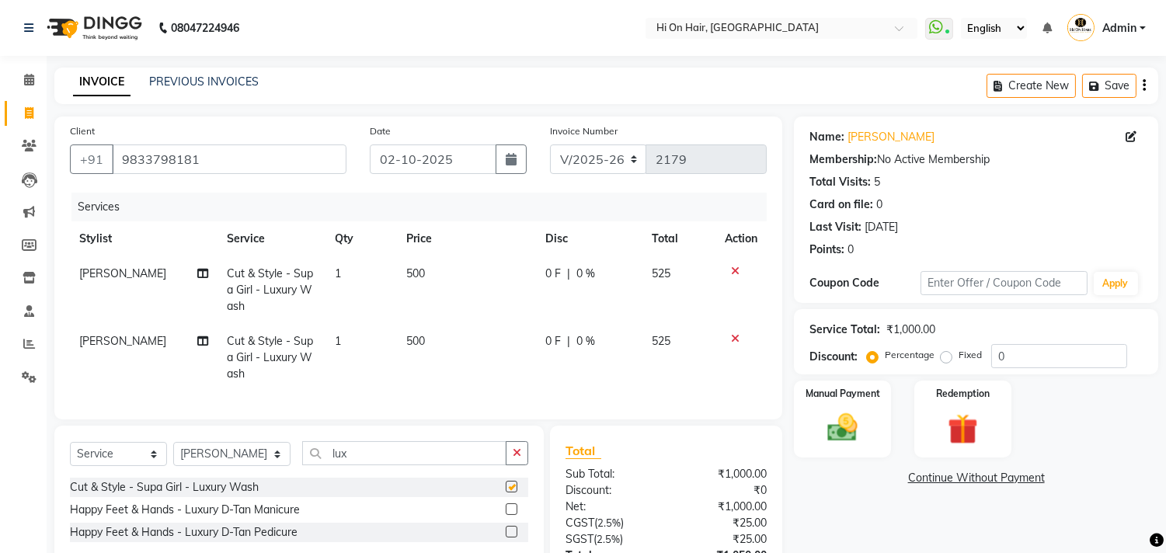
checkbox input "false"
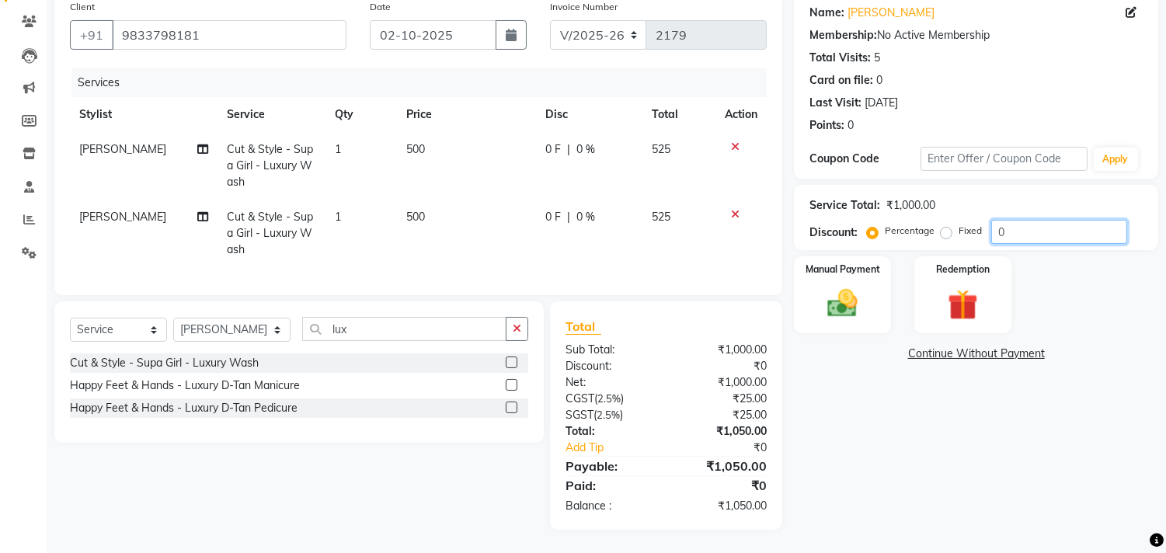
click at [997, 220] on input "0" at bounding box center [1059, 232] width 136 height 24
click at [680, 228] on td "525" at bounding box center [679, 234] width 73 height 68
select select "6883"
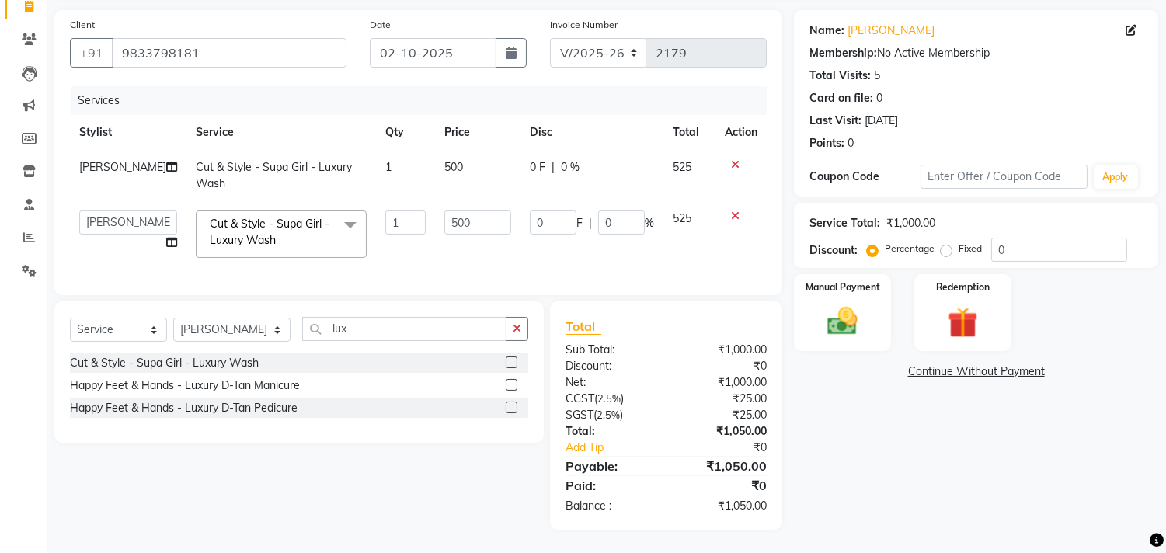
scroll to position [119, 0]
click at [186, 213] on td "Cut & Style - Supa Girl - Luxury Wash x ARGAN COCKTAIL ARGAN SPA FRINGE - STRAI…" at bounding box center [281, 234] width 190 height 66
click at [376, 231] on td "1" at bounding box center [405, 234] width 59 height 66
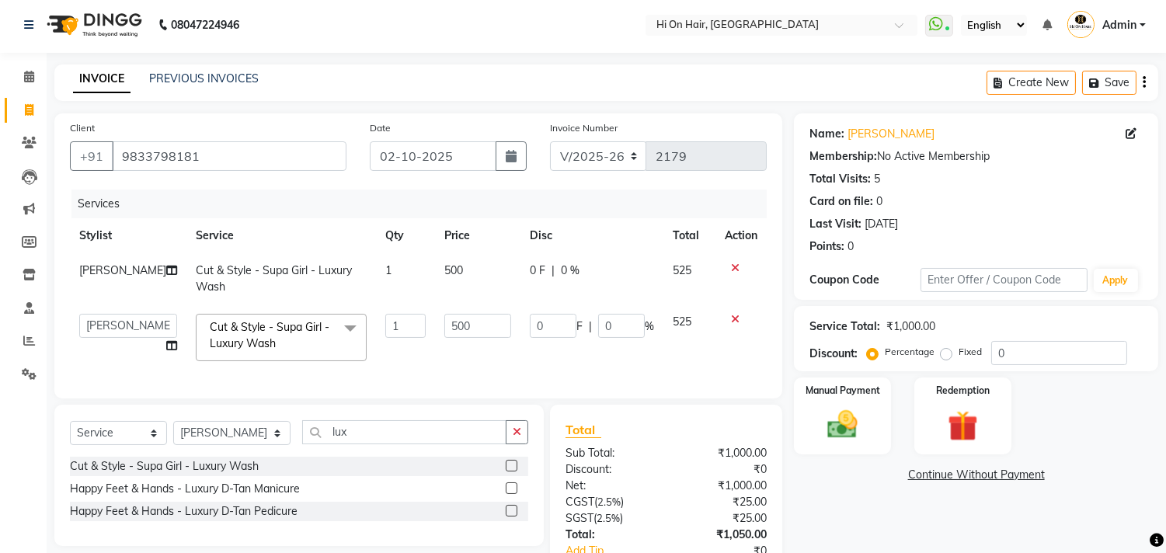
scroll to position [0, 0]
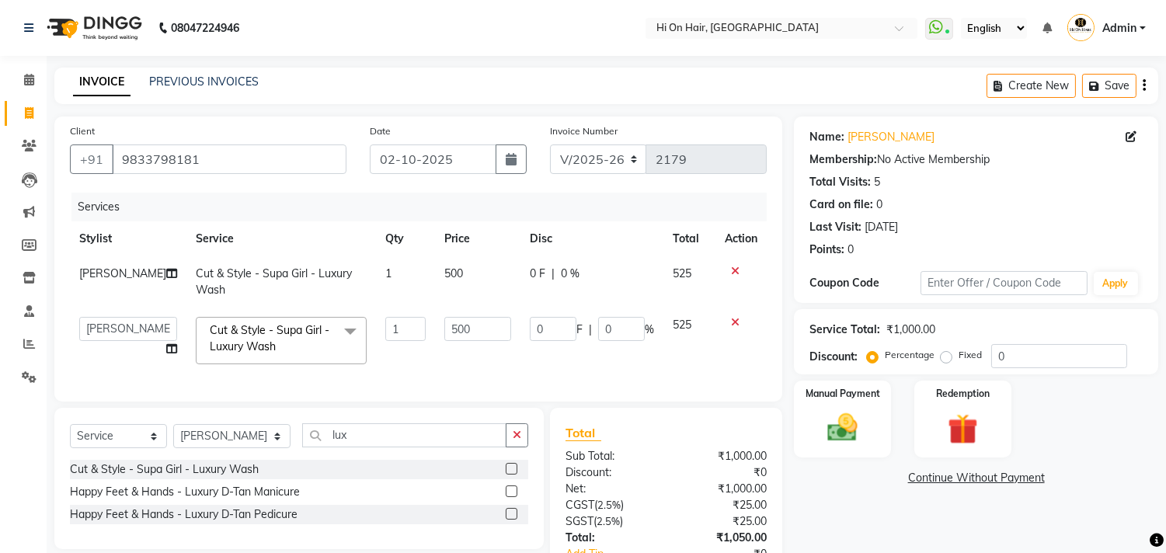
click at [520, 233] on th "Disc" at bounding box center [591, 238] width 143 height 35
drag, startPoint x: 578, startPoint y: 157, endPoint x: 579, endPoint y: 171, distance: 14.0
click at [579, 160] on select "V/2025 V/2025-26" at bounding box center [598, 159] width 97 height 30
select select "1463"
click at [550, 144] on select "V/2025 V/2025-26" at bounding box center [598, 159] width 97 height 30
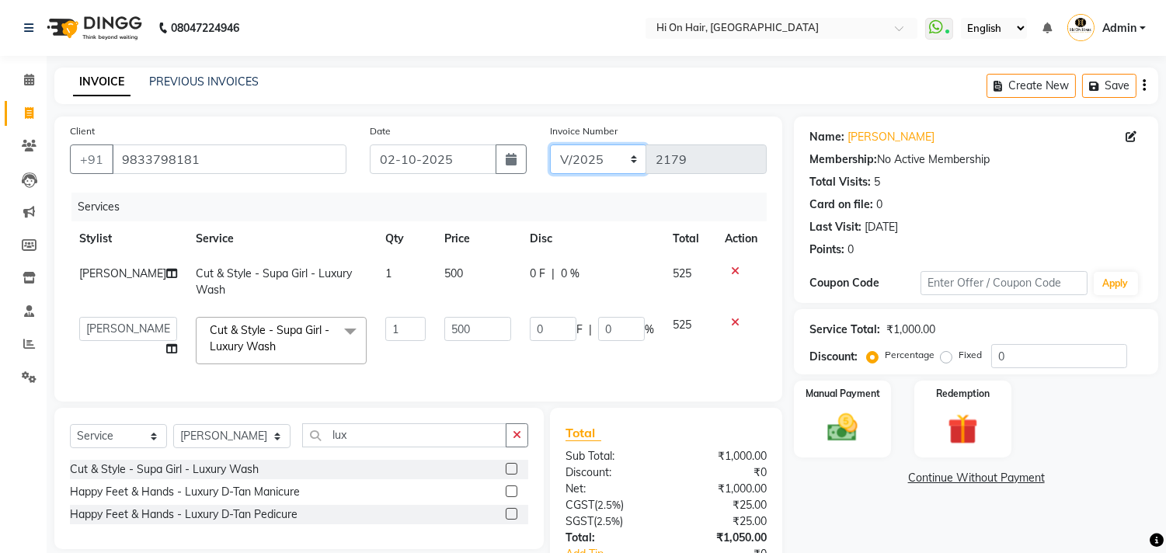
type input "0188"
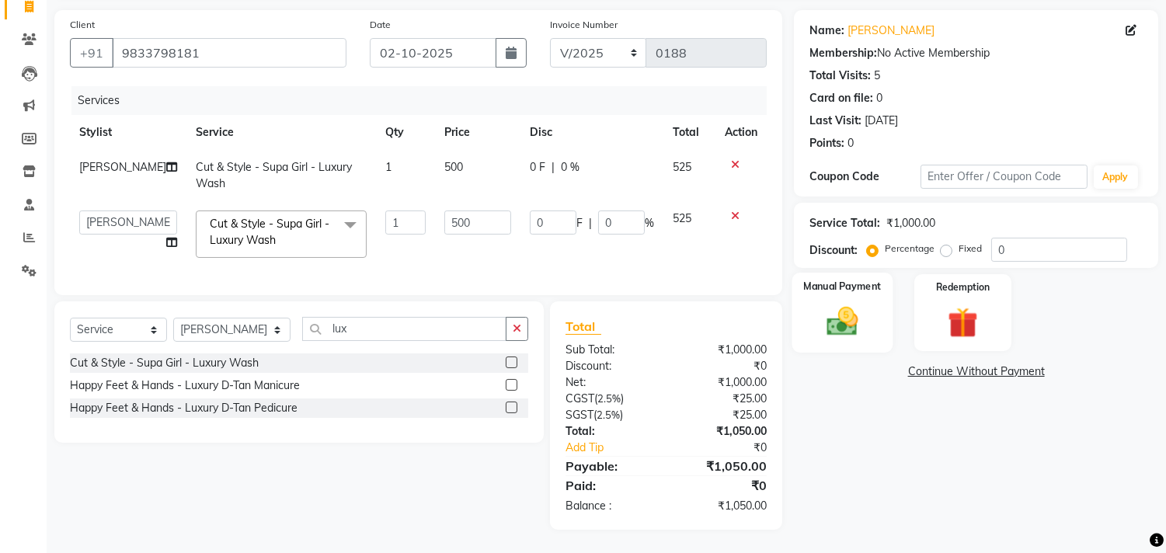
drag, startPoint x: 830, startPoint y: 292, endPoint x: 837, endPoint y: 298, distance: 9.4
click at [831, 304] on img at bounding box center [842, 322] width 51 height 37
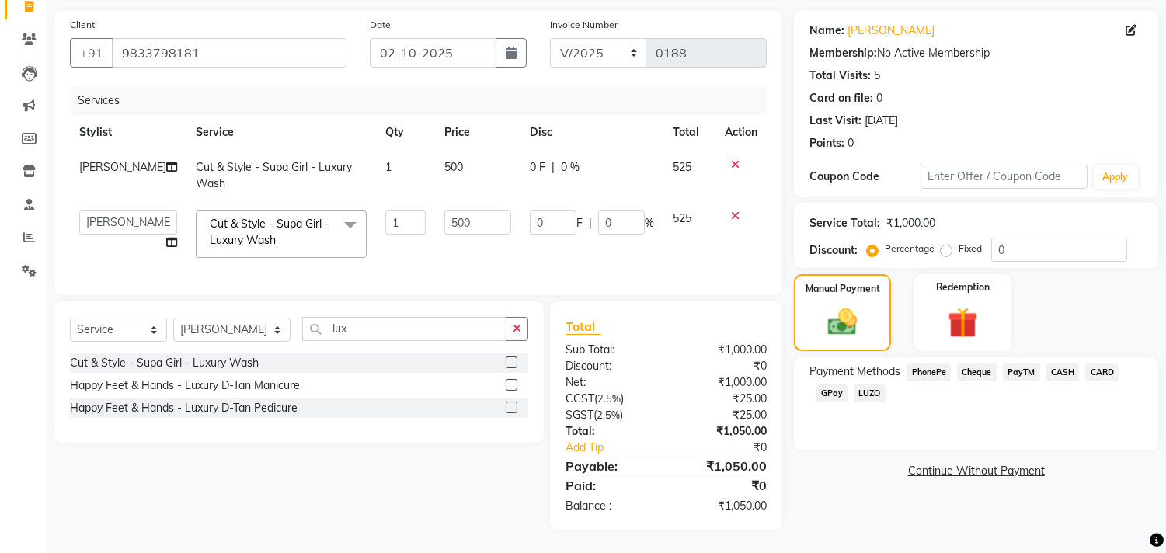
click at [1067, 364] on span "CASH" at bounding box center [1062, 373] width 33 height 18
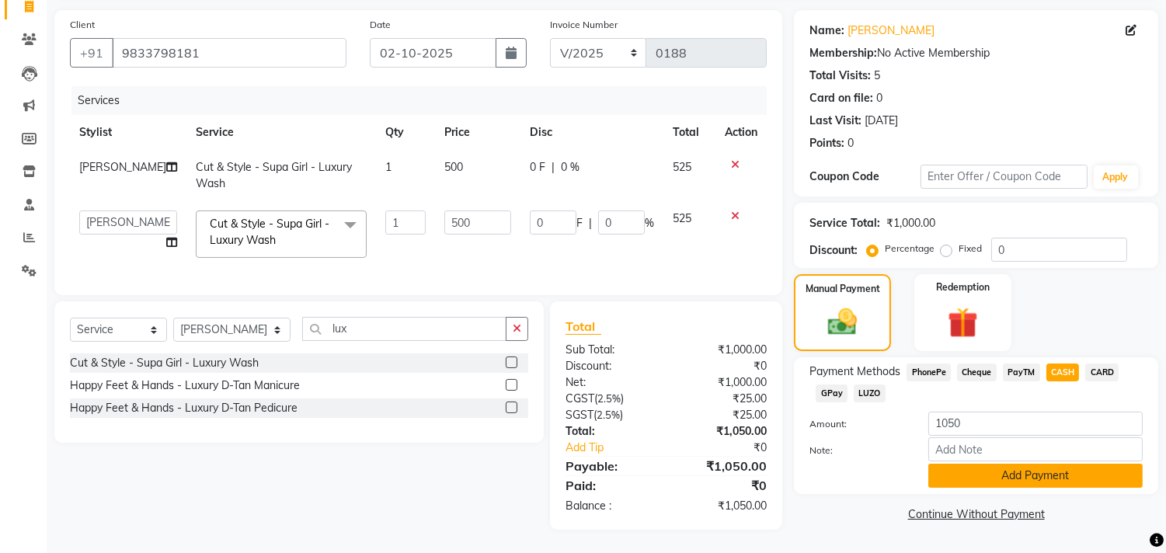
click at [1042, 468] on button "Add Payment" at bounding box center [1035, 476] width 214 height 24
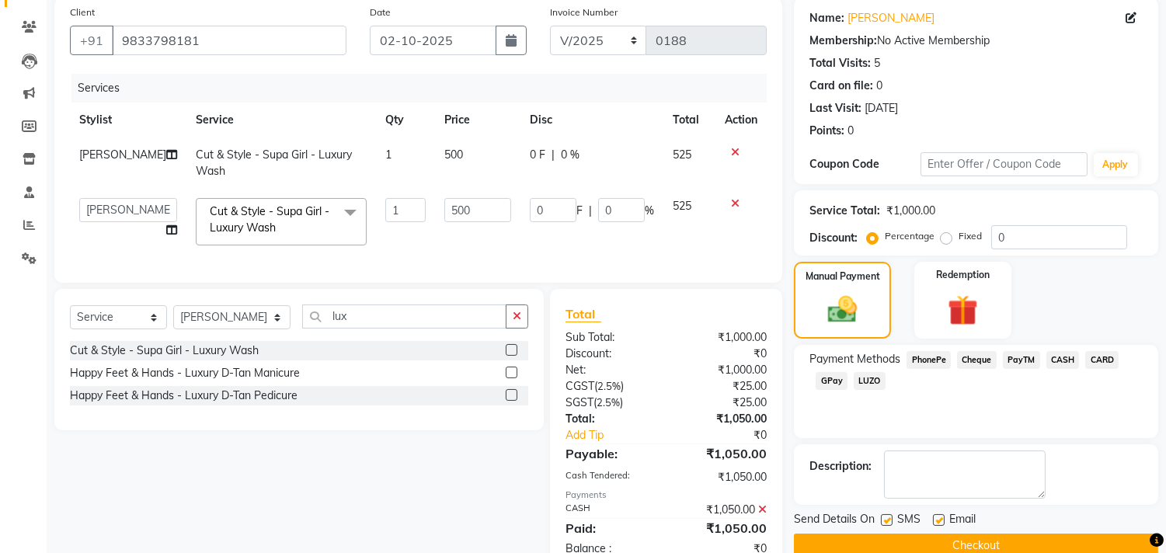
scroll to position [174, 0]
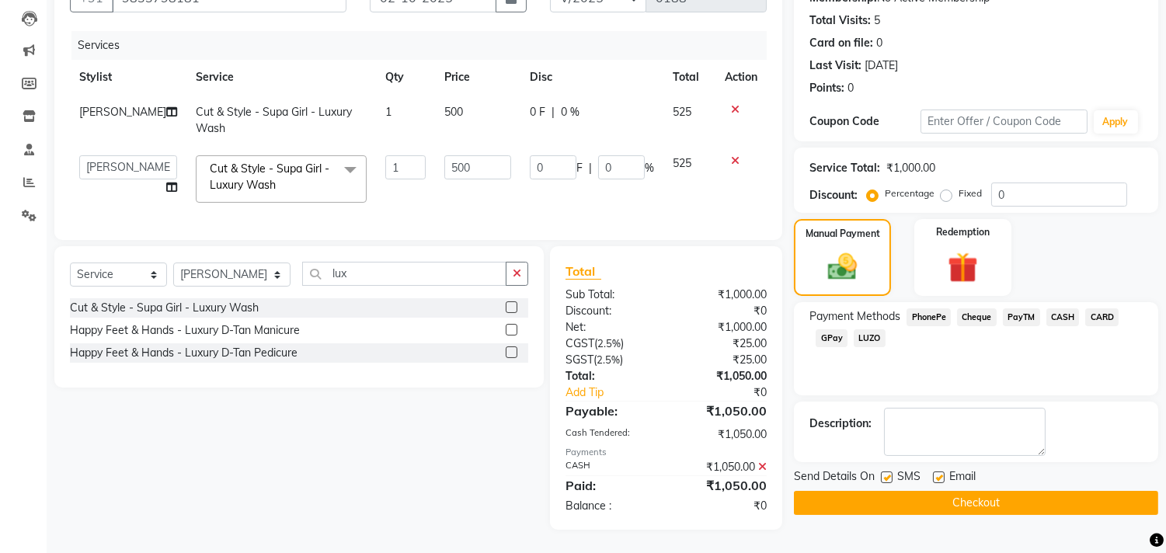
click at [942, 471] on label at bounding box center [939, 477] width 12 height 12
click at [942, 473] on input "checkbox" at bounding box center [938, 478] width 10 height 10
checkbox input "false"
drag, startPoint x: 981, startPoint y: 486, endPoint x: 983, endPoint y: 472, distance: 14.1
click at [981, 491] on button "Checkout" at bounding box center [976, 503] width 364 height 24
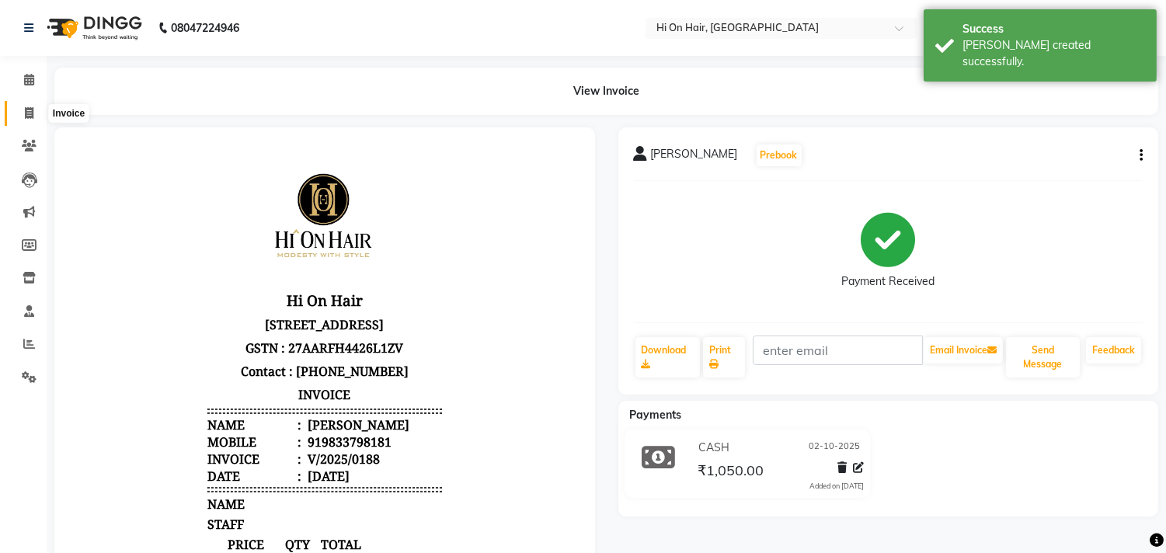
click at [21, 113] on span at bounding box center [29, 114] width 27 height 18
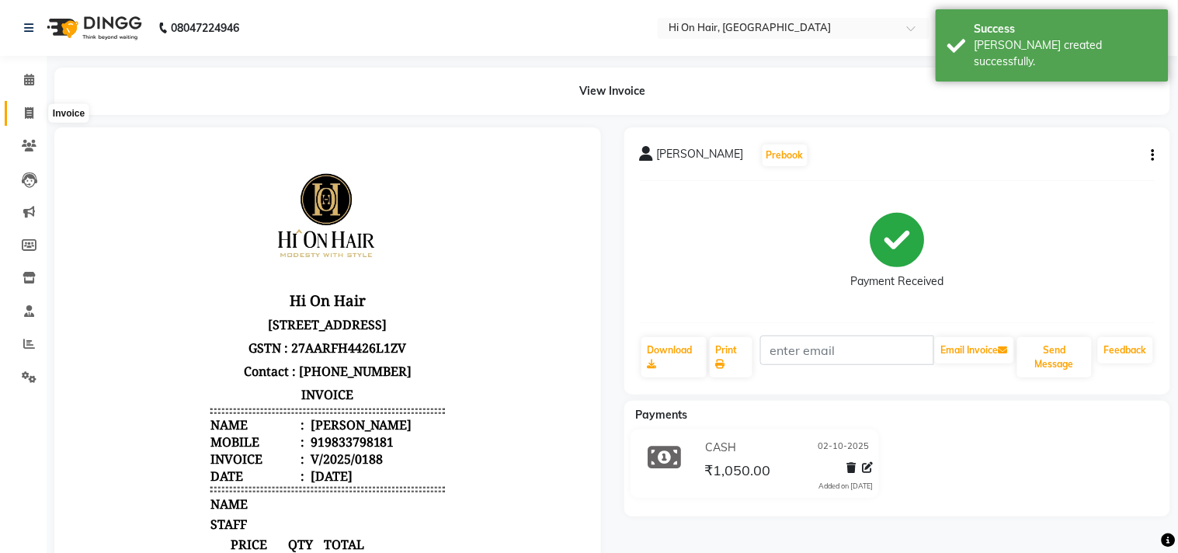
select select "535"
select select "service"
